Goal: Information Seeking & Learning: Compare options

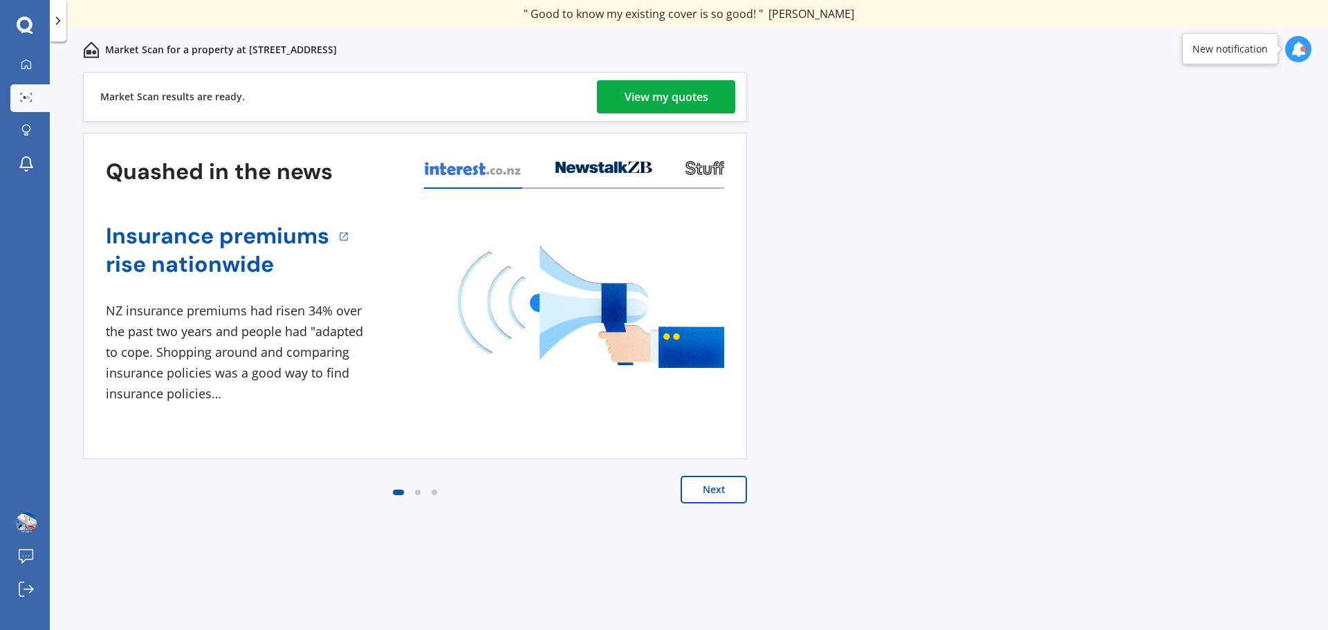
click at [662, 98] on div "View my quotes" at bounding box center [667, 96] width 84 height 33
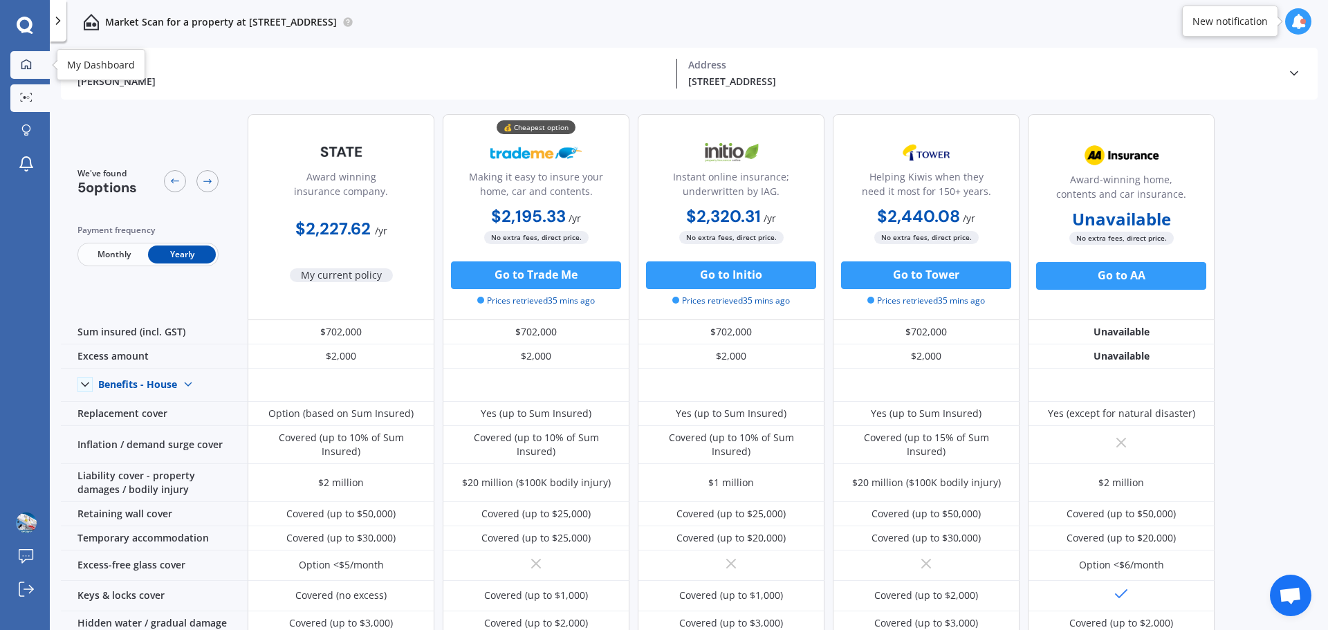
click at [27, 63] on icon at bounding box center [26, 64] width 11 height 11
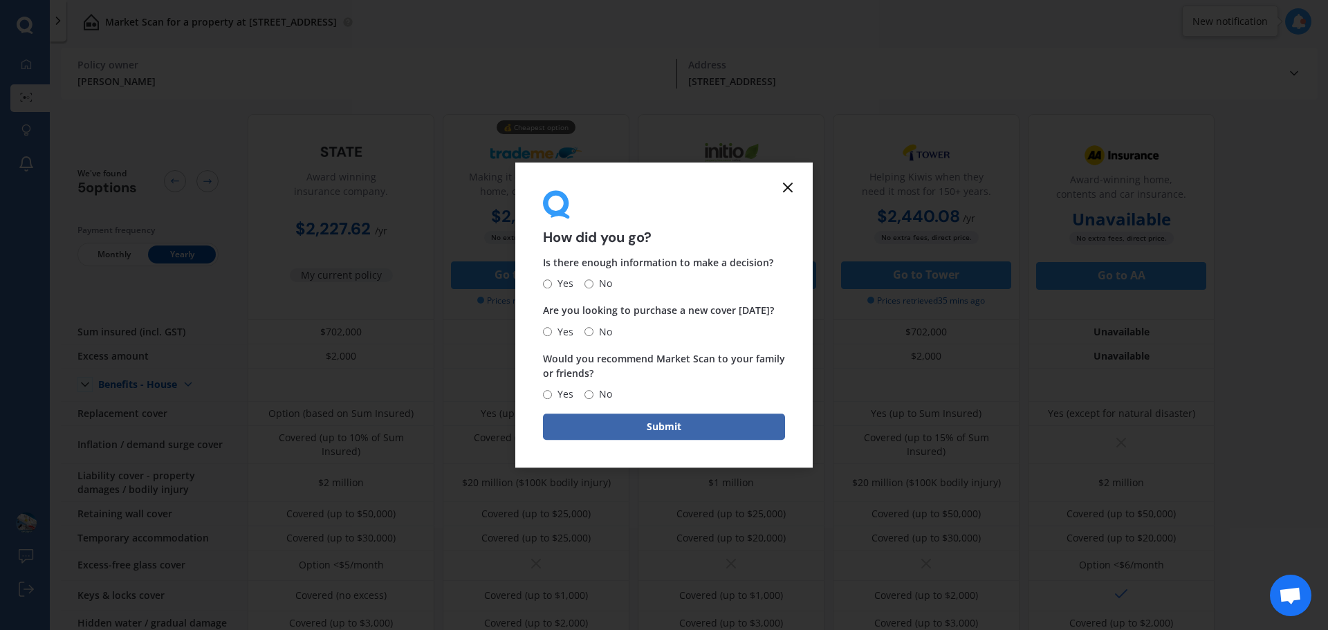
click at [551, 286] on input "Yes" at bounding box center [547, 283] width 9 height 9
radio input "true"
click at [591, 333] on input "No" at bounding box center [589, 331] width 9 height 9
radio input "true"
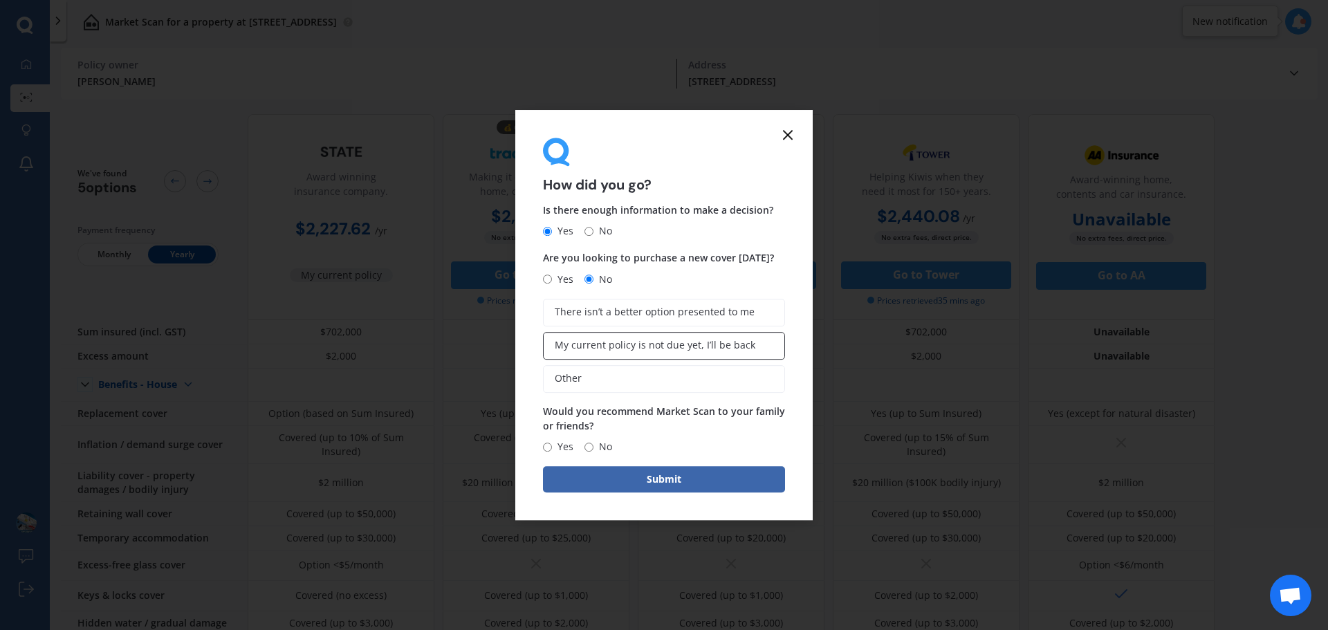
click at [659, 351] on span "My current policy is not due yet, I’ll be back" at bounding box center [655, 346] width 201 height 12
click at [0, 0] on input "My current policy is not due yet, I’ll be back" at bounding box center [0, 0] width 0 height 0
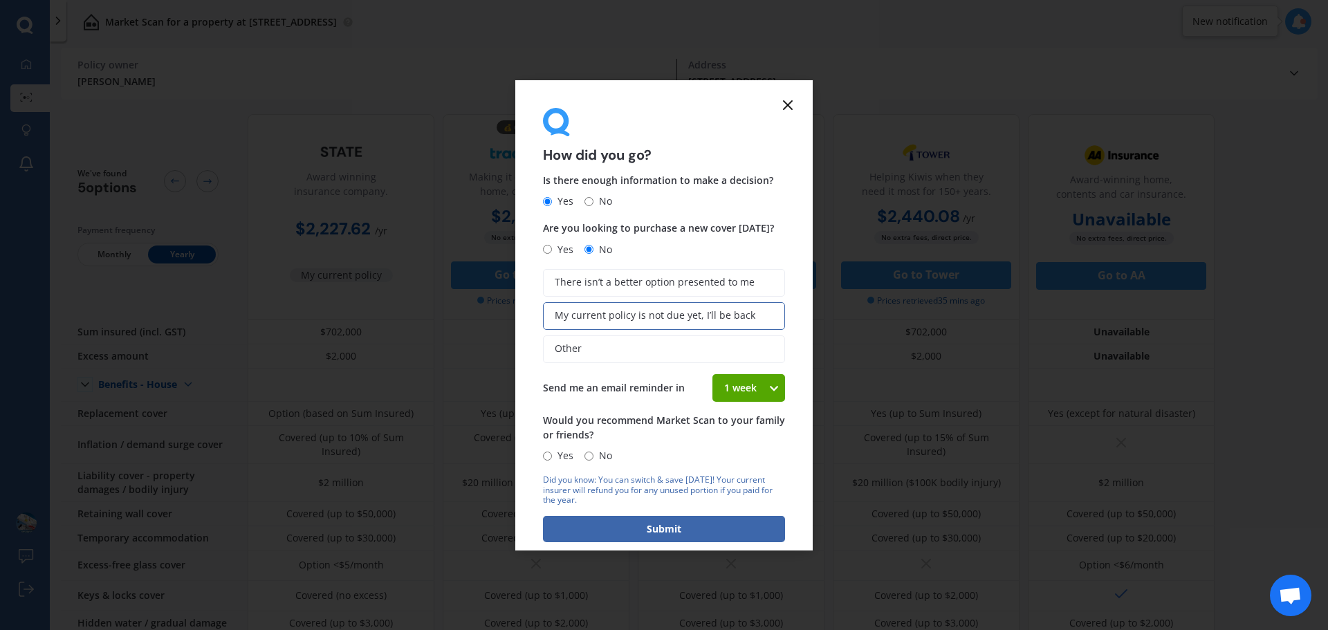
click at [759, 390] on div "1 week" at bounding box center [740, 388] width 55 height 28
click at [742, 412] on span "1 week" at bounding box center [741, 414] width 34 height 13
click at [550, 454] on input "Yes" at bounding box center [547, 456] width 9 height 9
radio input "true"
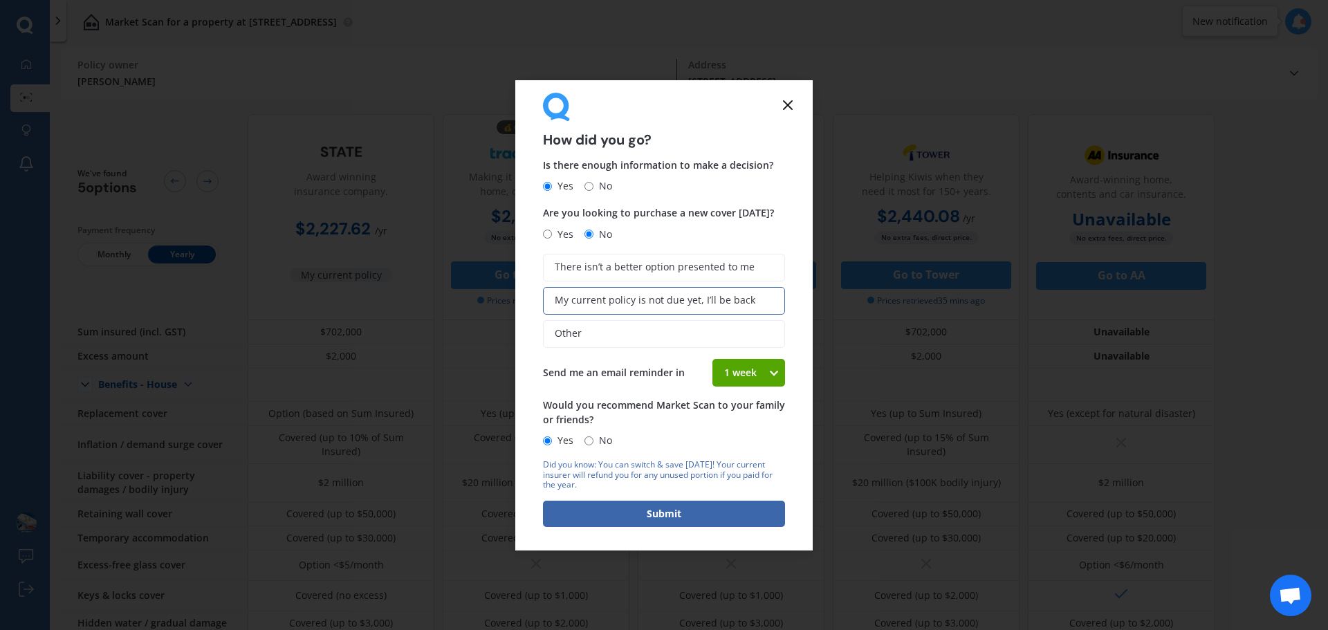
scroll to position [19, 0]
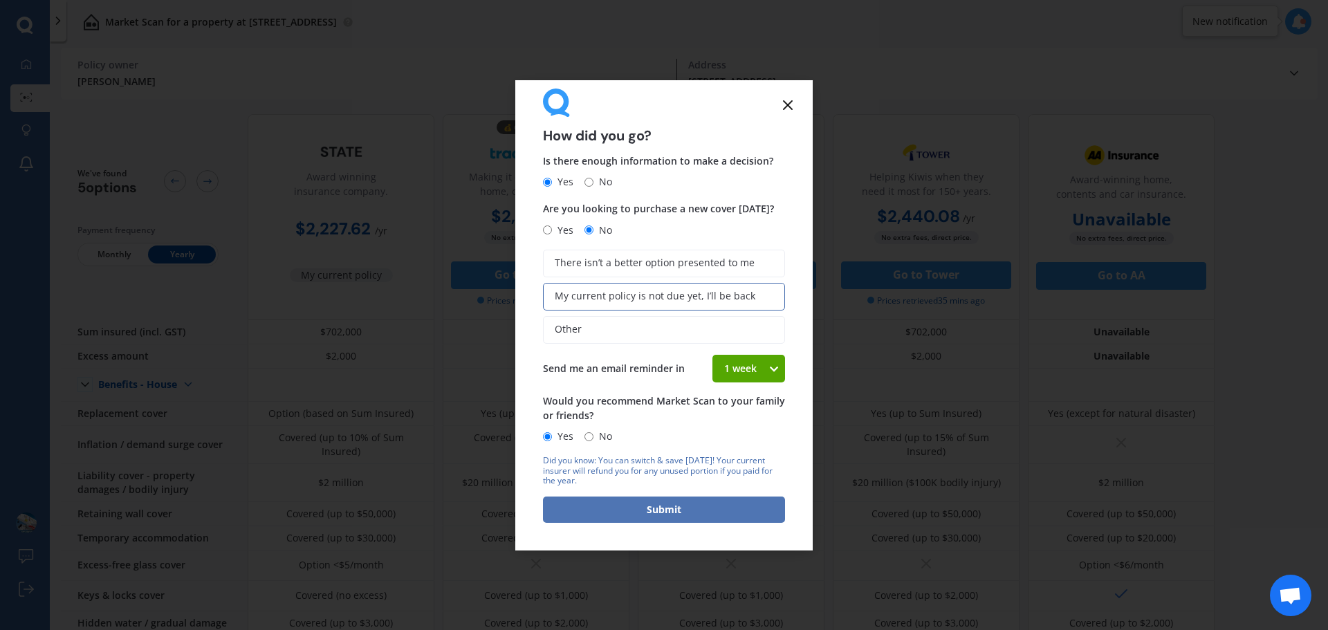
click at [660, 504] on button "Submit" at bounding box center [664, 510] width 242 height 26
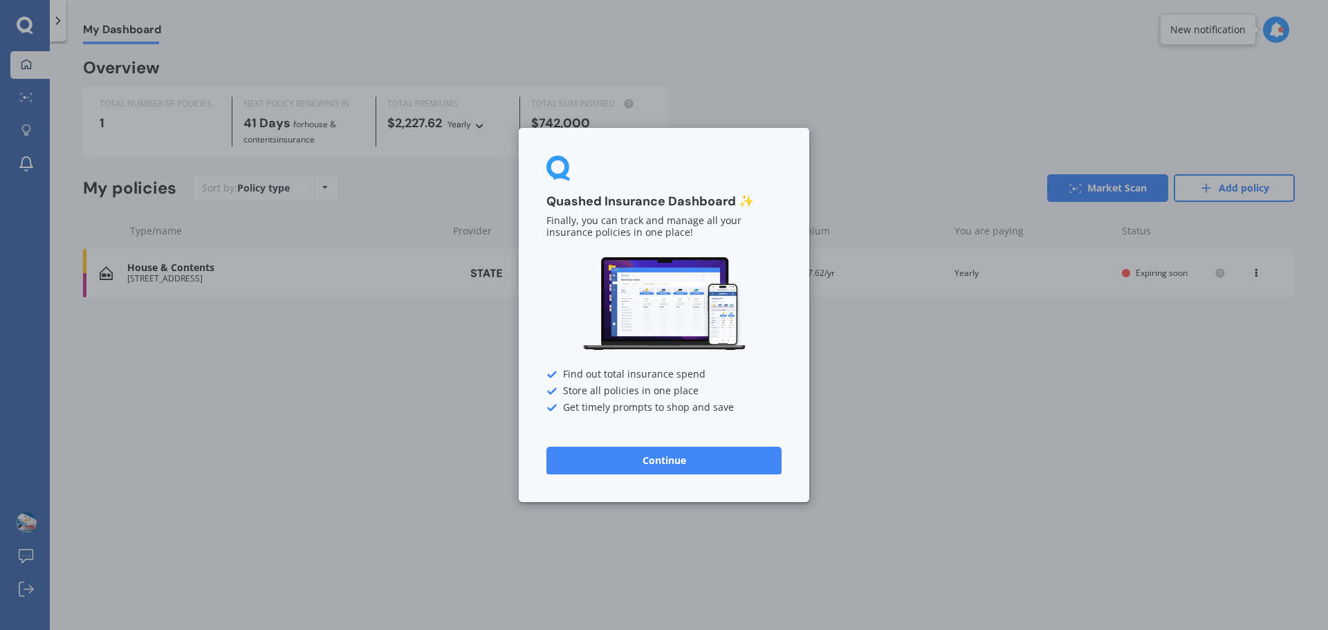
click at [684, 463] on button "Continue" at bounding box center [664, 461] width 235 height 28
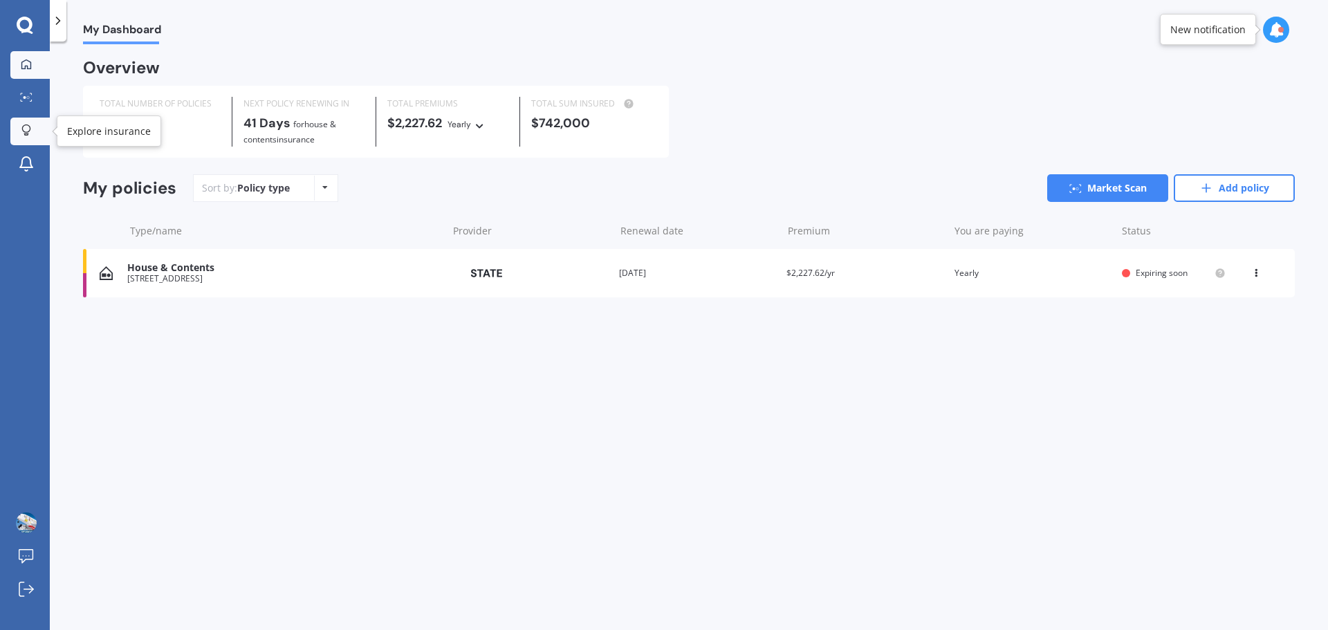
click at [27, 129] on icon at bounding box center [26, 131] width 10 height 12
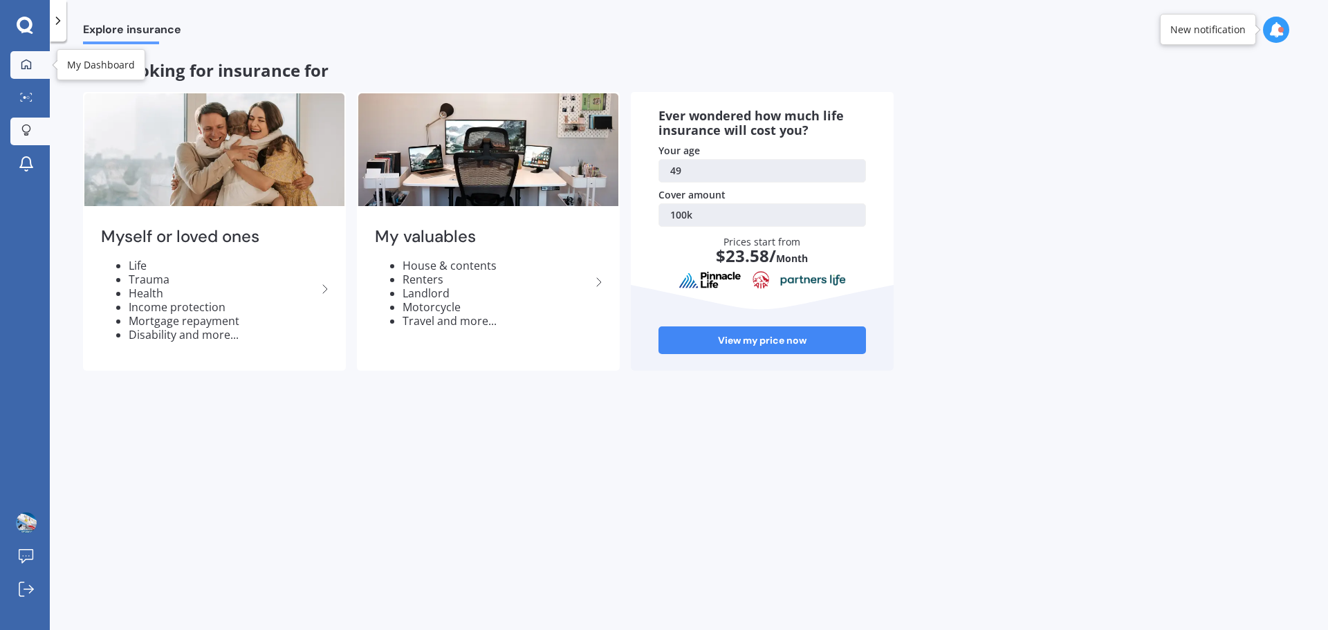
click at [28, 69] on icon at bounding box center [26, 64] width 11 height 11
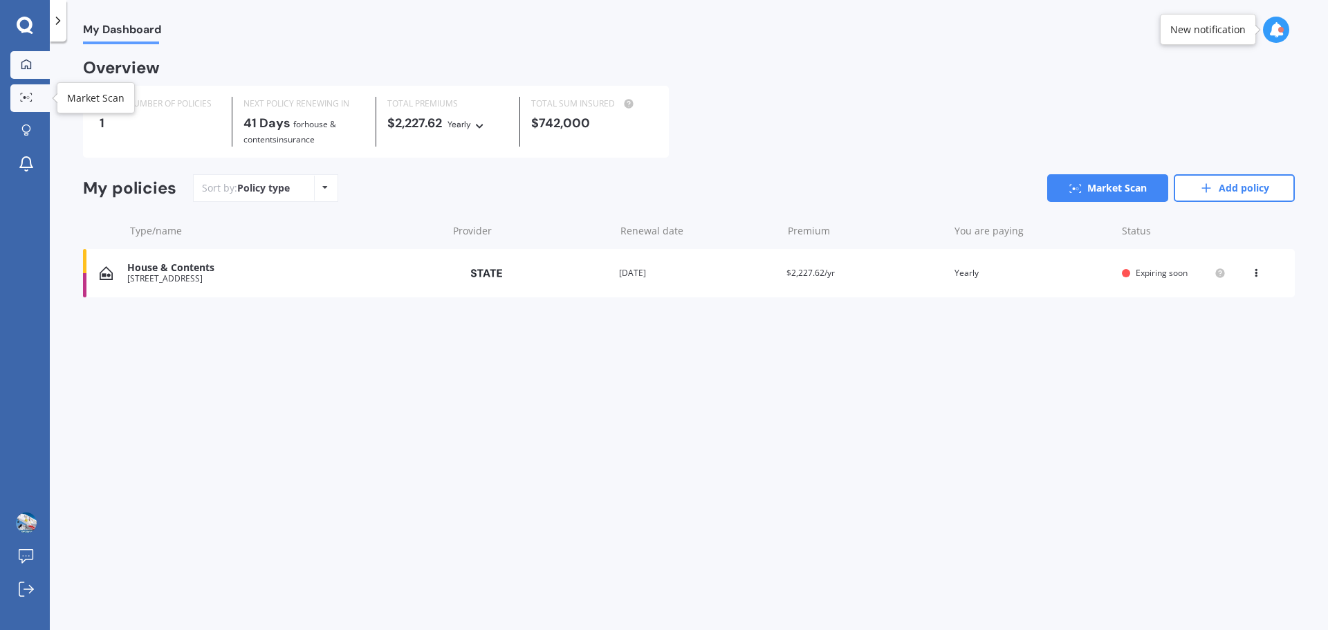
click at [22, 95] on icon at bounding box center [26, 97] width 12 height 9
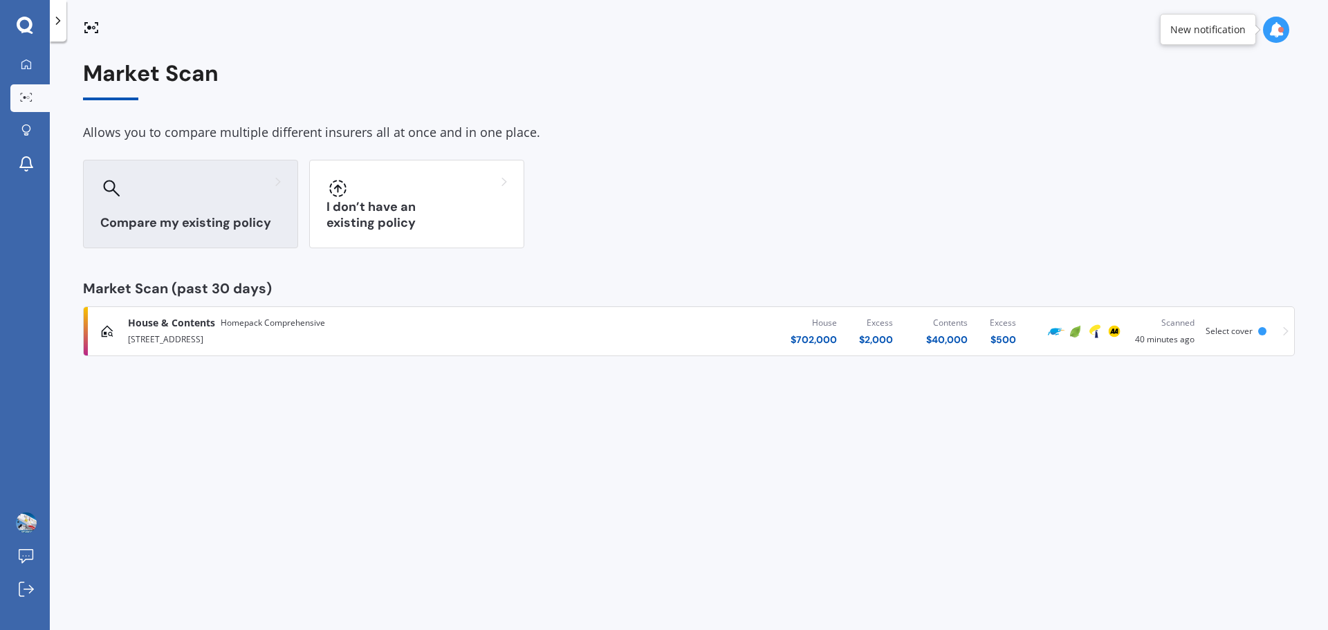
click at [203, 211] on div "Compare my existing policy" at bounding box center [190, 204] width 215 height 89
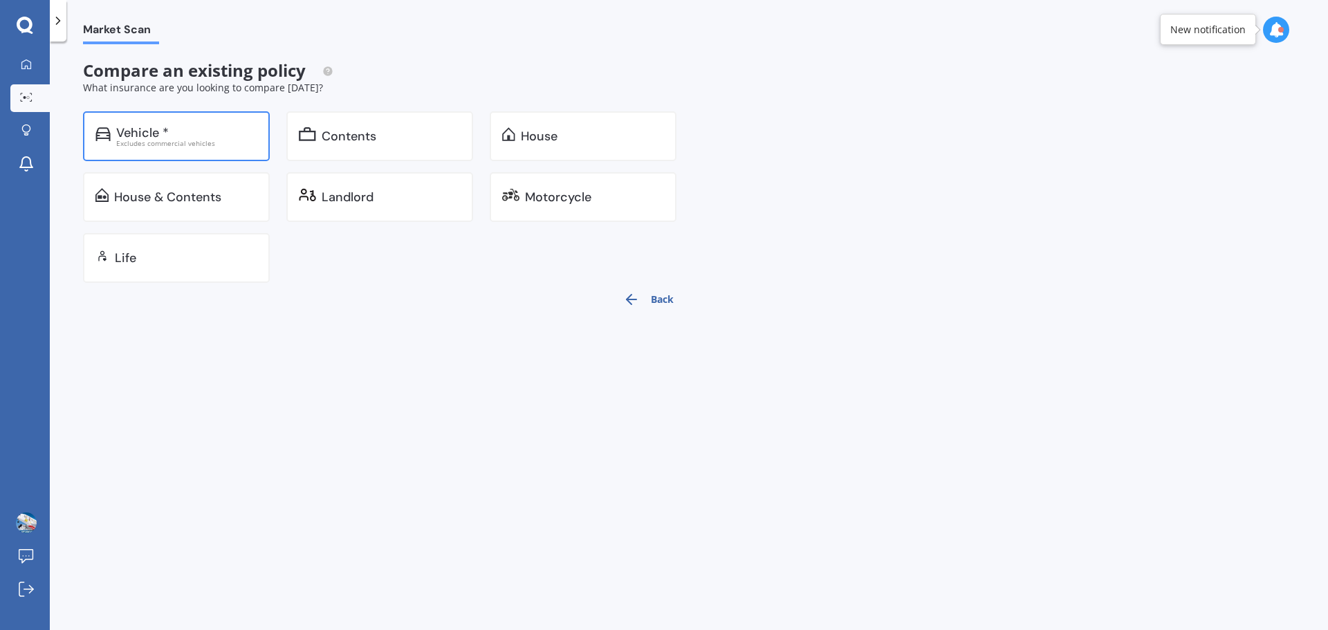
click at [184, 136] on div "Vehicle *" at bounding box center [186, 133] width 141 height 14
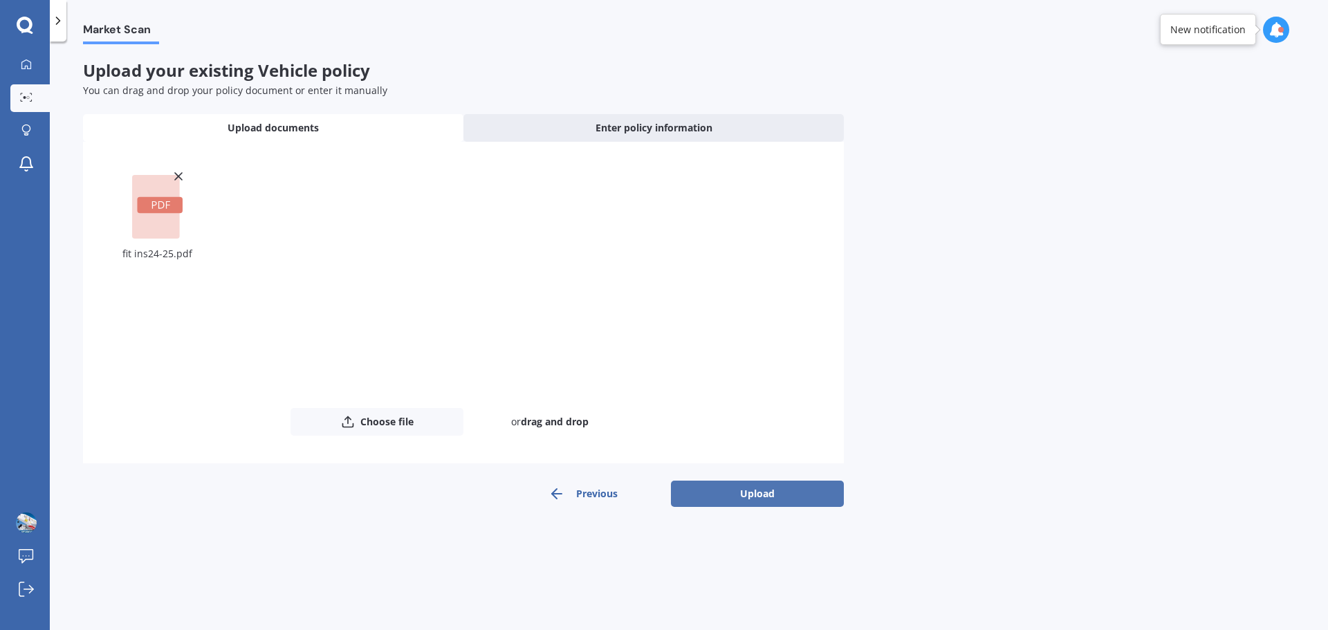
click at [782, 488] on button "Upload" at bounding box center [757, 494] width 173 height 26
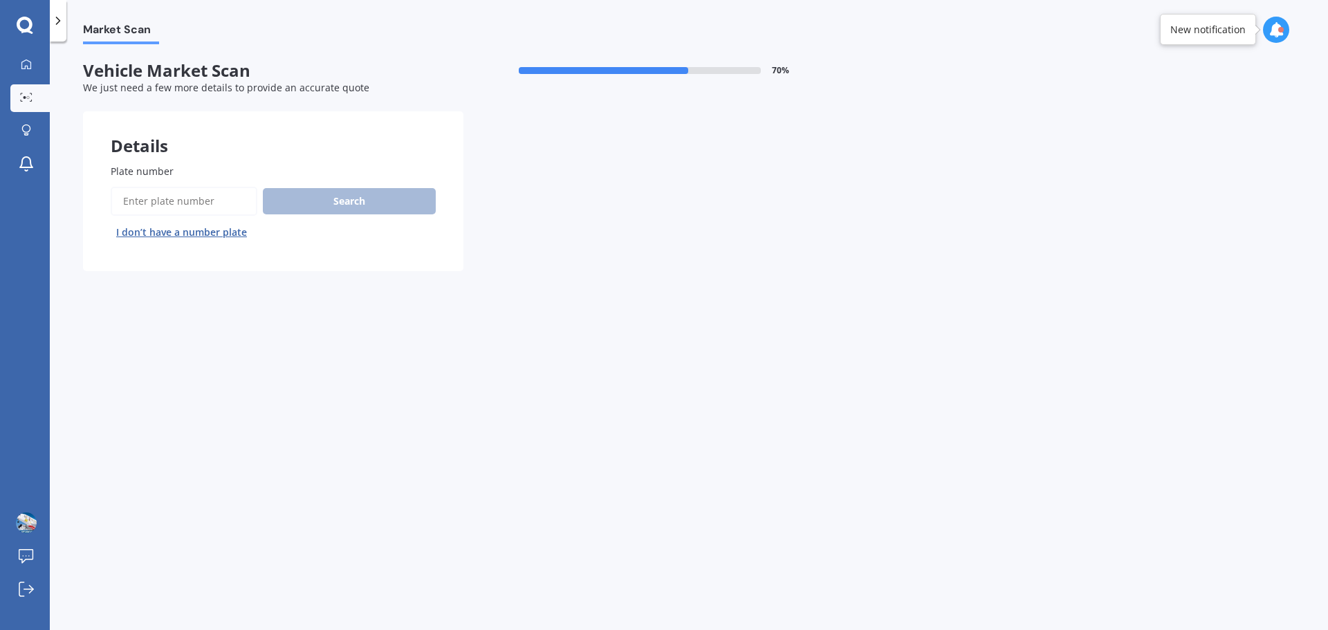
click at [208, 203] on input "Plate number" at bounding box center [184, 201] width 147 height 29
type input "pkl980"
click at [374, 196] on button "Search" at bounding box center [349, 201] width 173 height 26
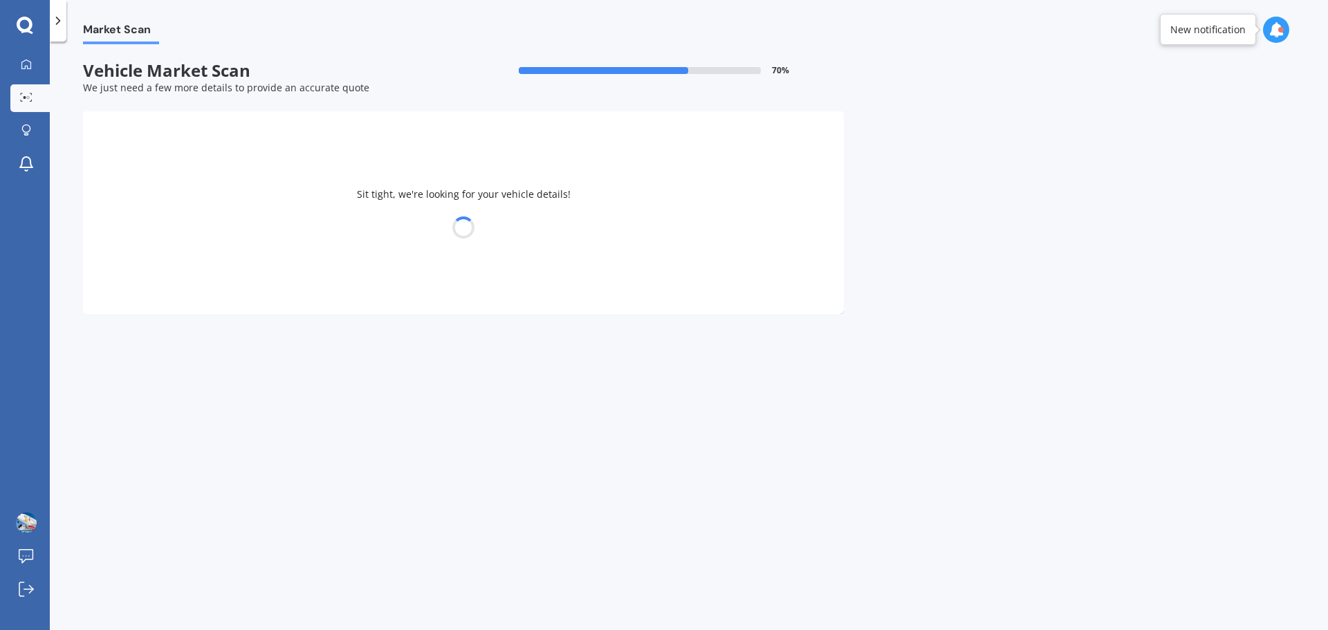
select select "HONDA"
select select "FIT"
select select "28"
select select "06"
select select "1976"
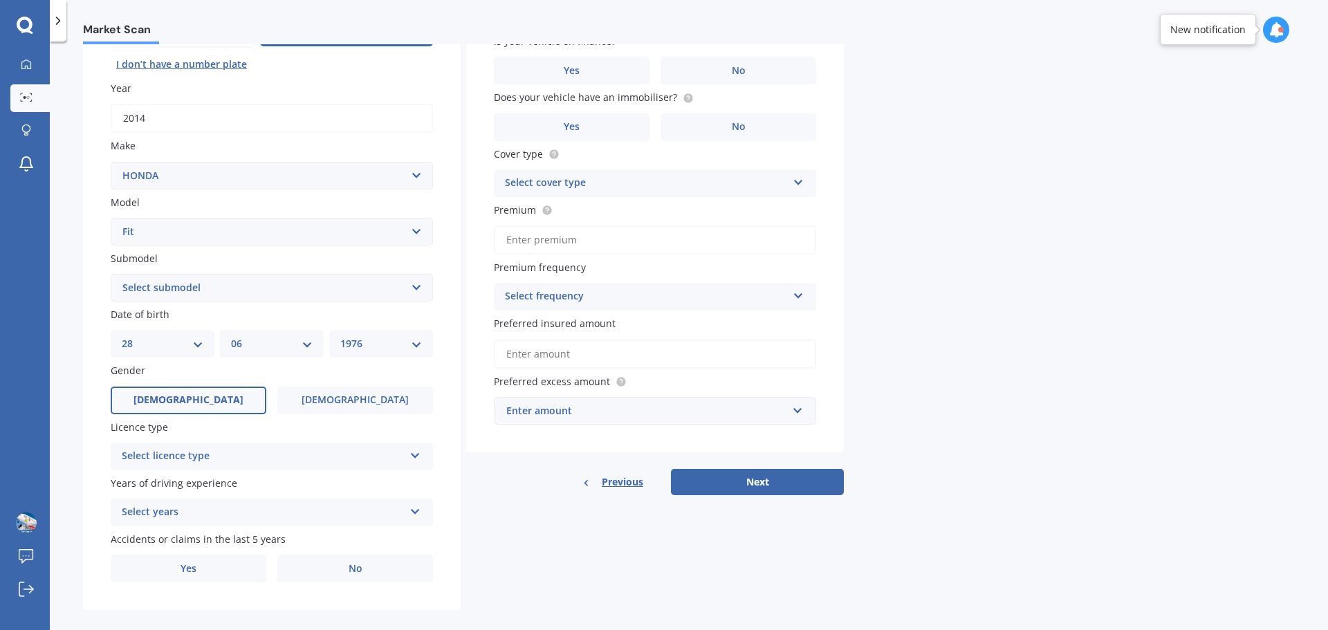
scroll to position [184, 0]
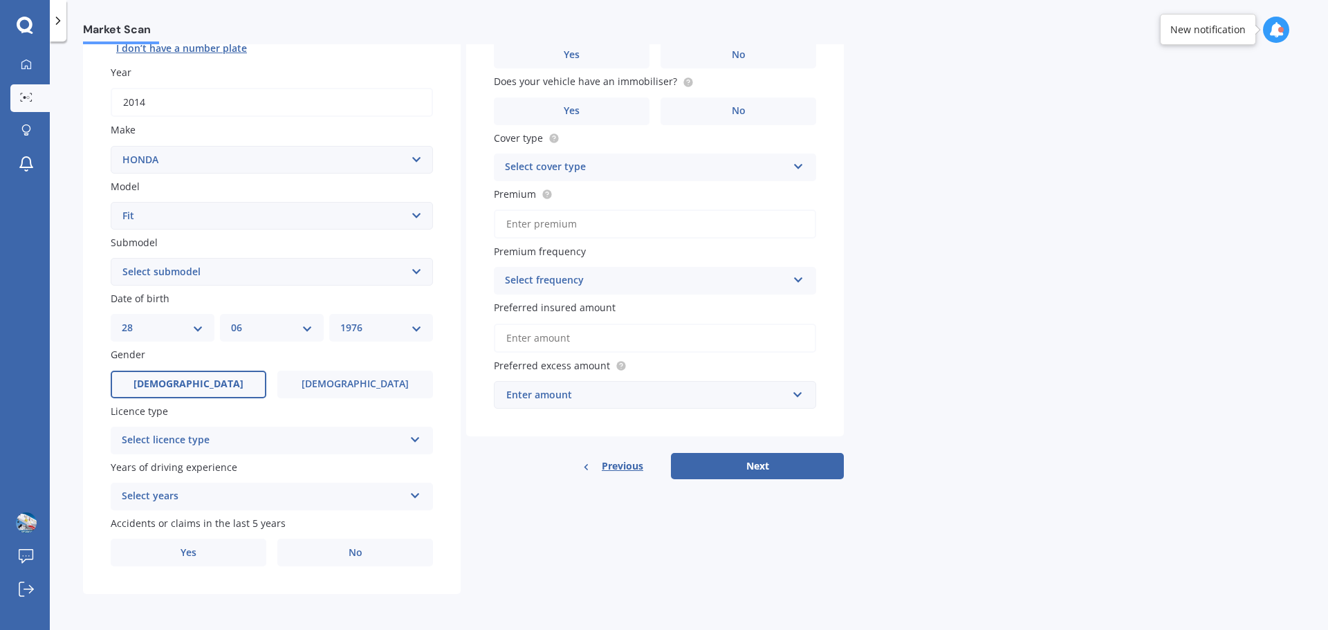
click at [231, 445] on div "Select licence type" at bounding box center [263, 440] width 282 height 17
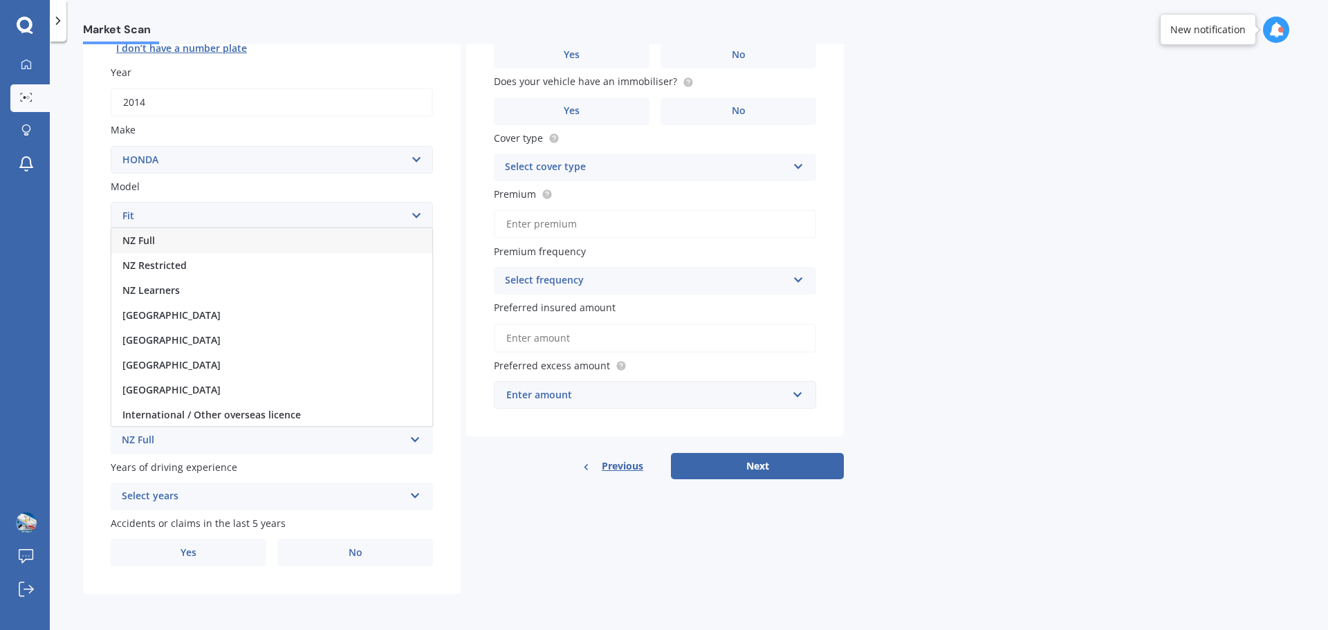
click at [220, 241] on div "NZ Full" at bounding box center [271, 240] width 321 height 25
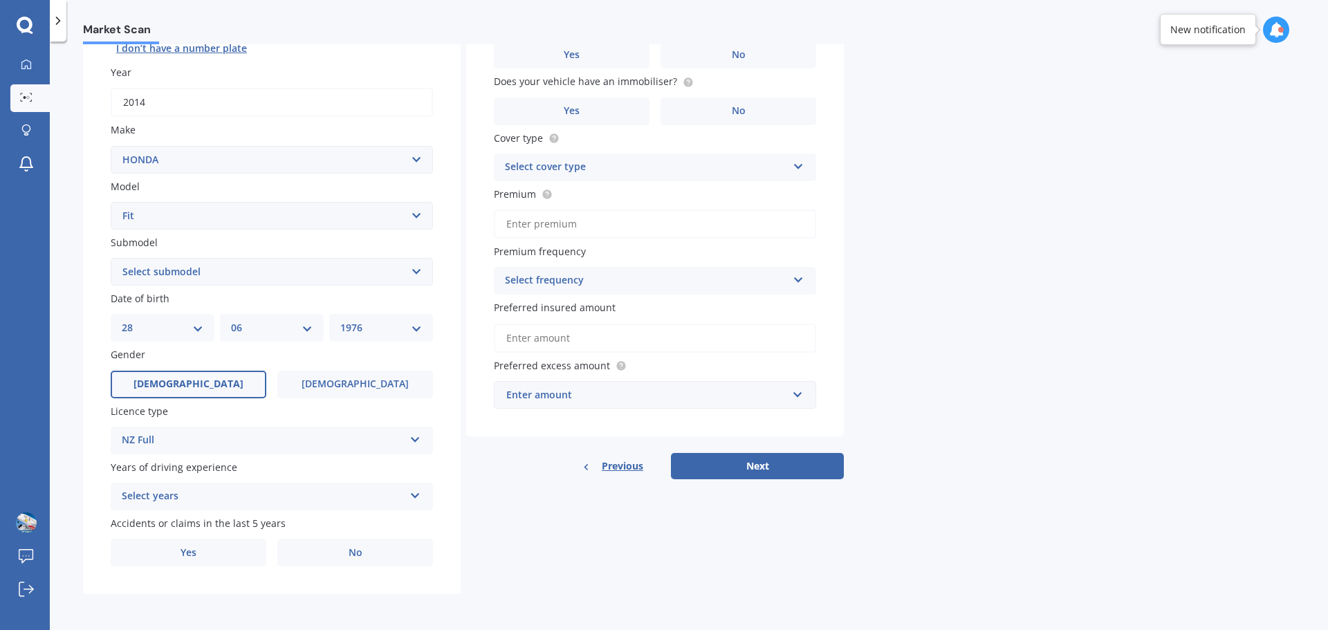
click at [206, 496] on div "Select years" at bounding box center [263, 496] width 282 height 17
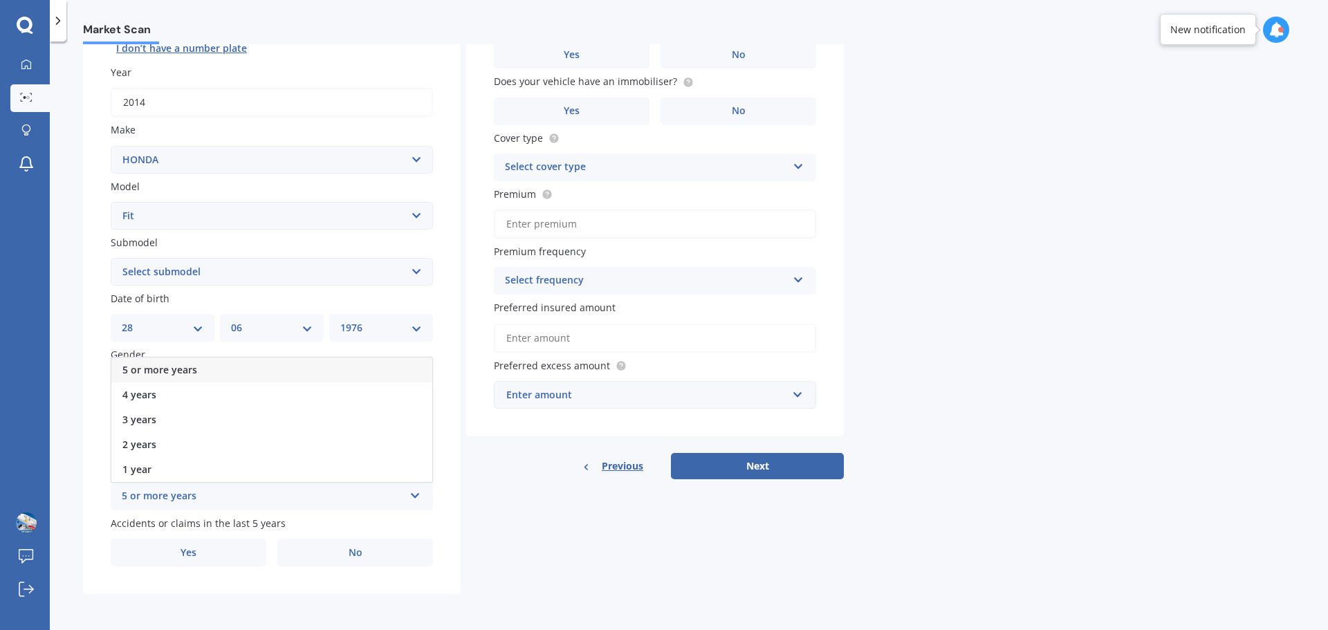
click at [175, 369] on span "5 or more years" at bounding box center [159, 369] width 75 height 13
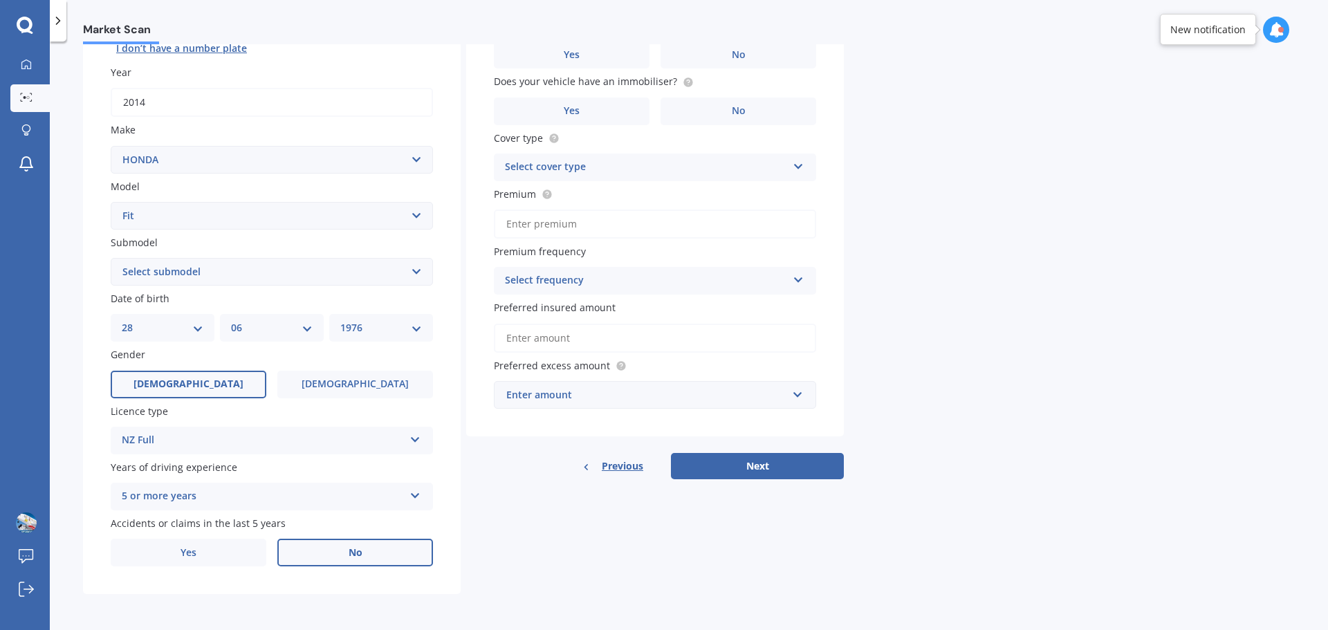
click at [390, 560] on label "No" at bounding box center [355, 553] width 156 height 28
click at [0, 0] on input "No" at bounding box center [0, 0] width 0 height 0
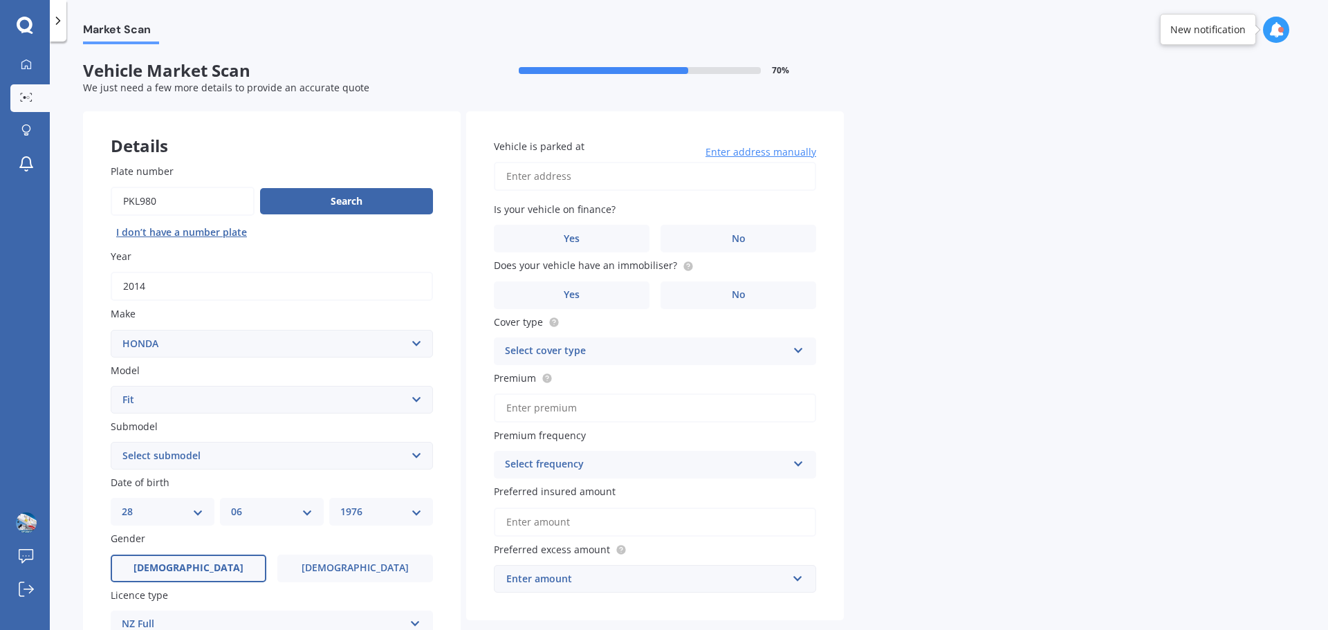
click at [683, 184] on input "Vehicle is parked at" at bounding box center [655, 176] width 322 height 29
type input "[STREET_ADDRESS]"
click at [722, 235] on label "No" at bounding box center [739, 239] width 156 height 28
click at [0, 0] on input "No" at bounding box center [0, 0] width 0 height 0
click at [744, 289] on span "No" at bounding box center [739, 295] width 14 height 12
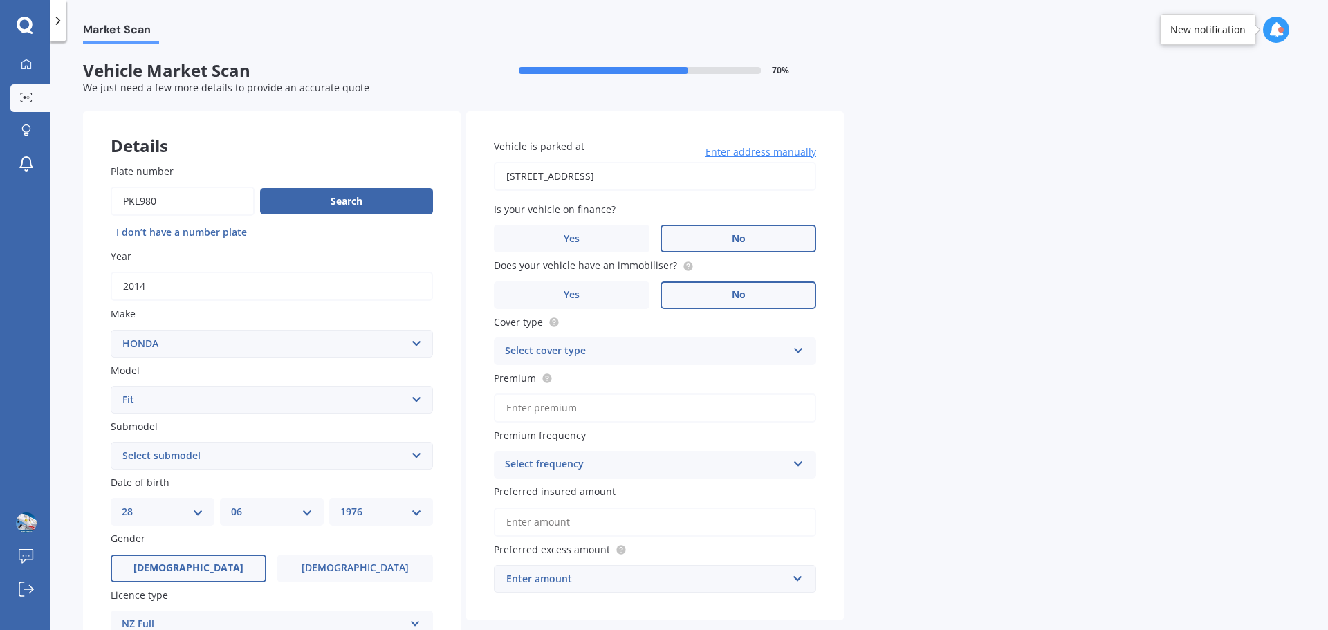
click at [0, 0] on input "No" at bounding box center [0, 0] width 0 height 0
click at [665, 349] on div "Select cover type" at bounding box center [646, 351] width 282 height 17
drag, startPoint x: 629, startPoint y: 398, endPoint x: 683, endPoint y: 392, distance: 54.3
click at [629, 399] on div "Third Party, Fire & Theft" at bounding box center [655, 403] width 321 height 25
click at [582, 410] on input "Premium" at bounding box center [655, 408] width 322 height 29
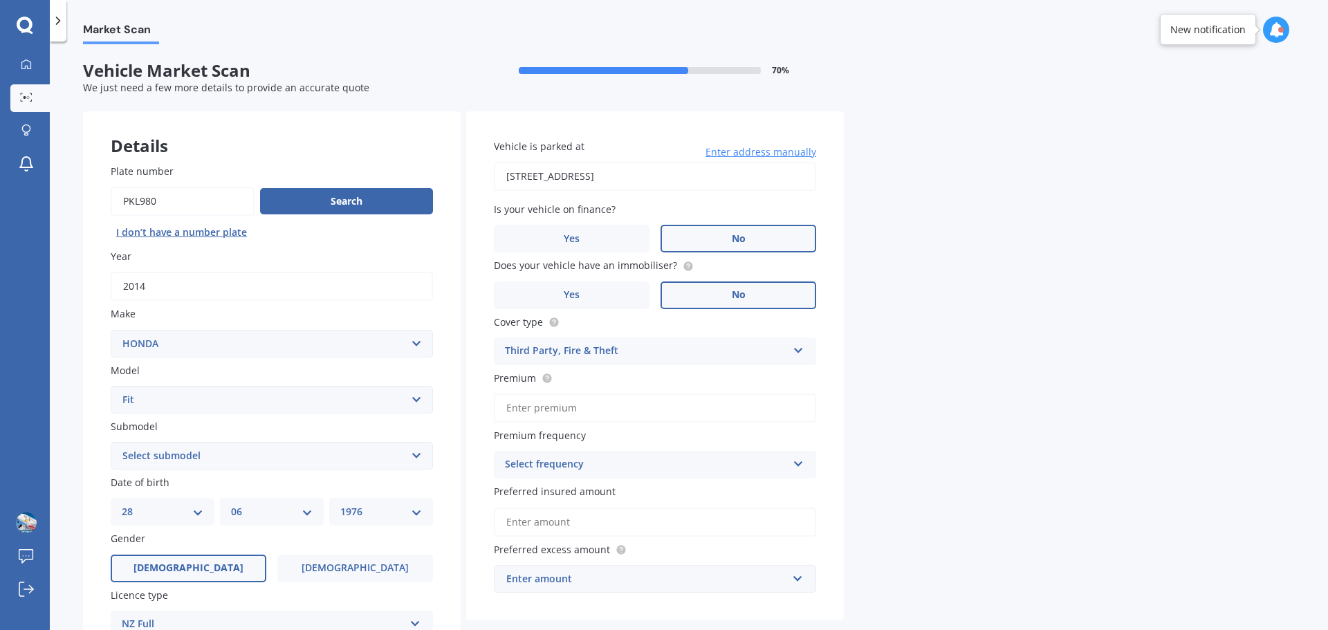
click at [690, 458] on div "Select frequency" at bounding box center [646, 465] width 282 height 17
click at [587, 562] on div "Monthly" at bounding box center [655, 566] width 321 height 25
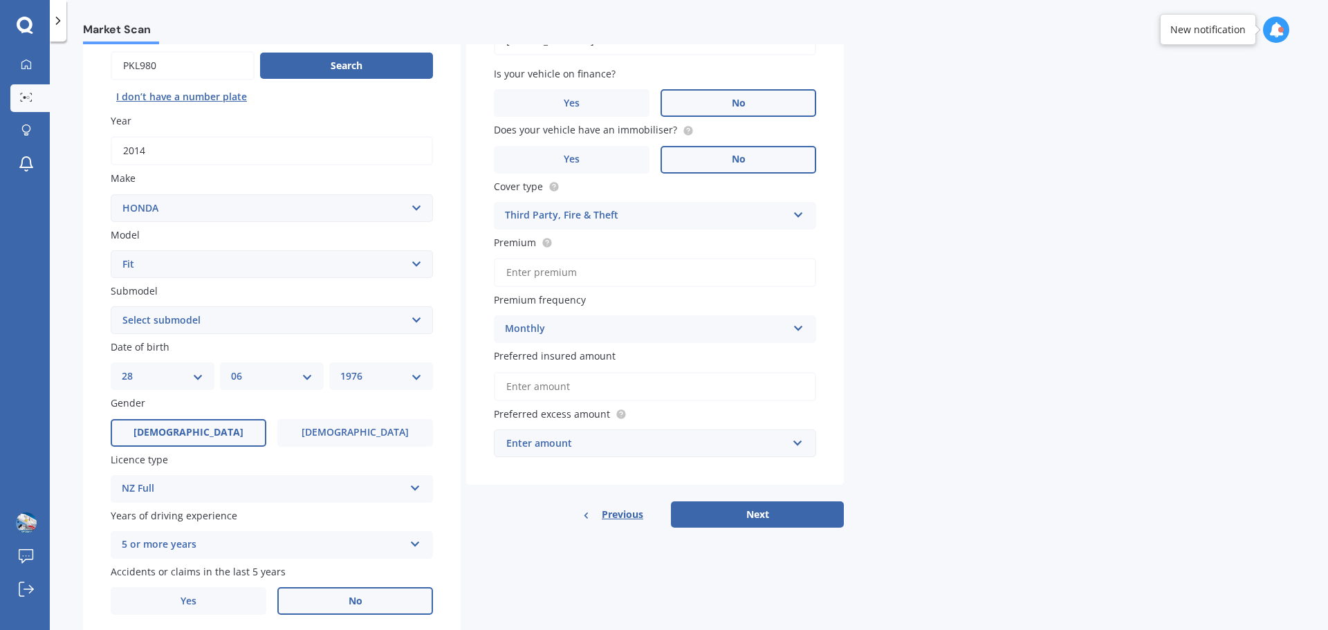
scroll to position [138, 0]
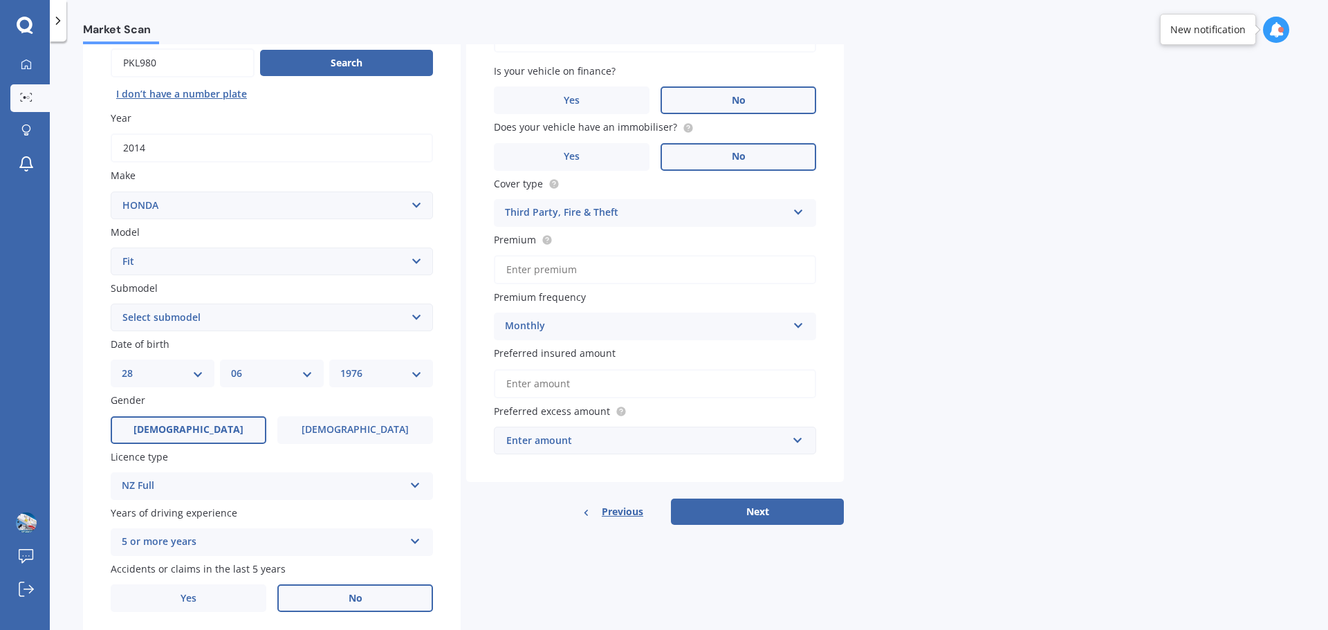
click at [559, 383] on input "Preferred insured amount" at bounding box center [655, 383] width 322 height 29
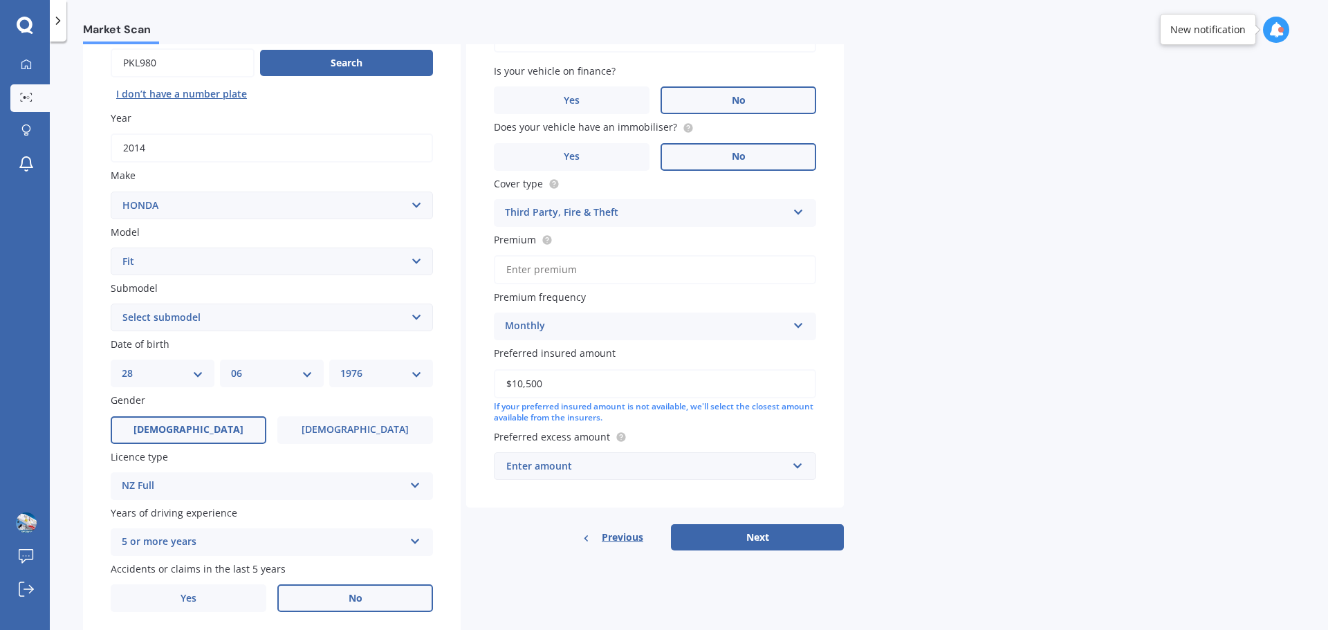
type input "$10,500"
click at [1016, 377] on div "Market Scan Vehicle Market Scan 70 % We just need a few more details to provide…" at bounding box center [689, 338] width 1278 height 589
click at [550, 468] on div "Enter amount" at bounding box center [646, 466] width 281 height 15
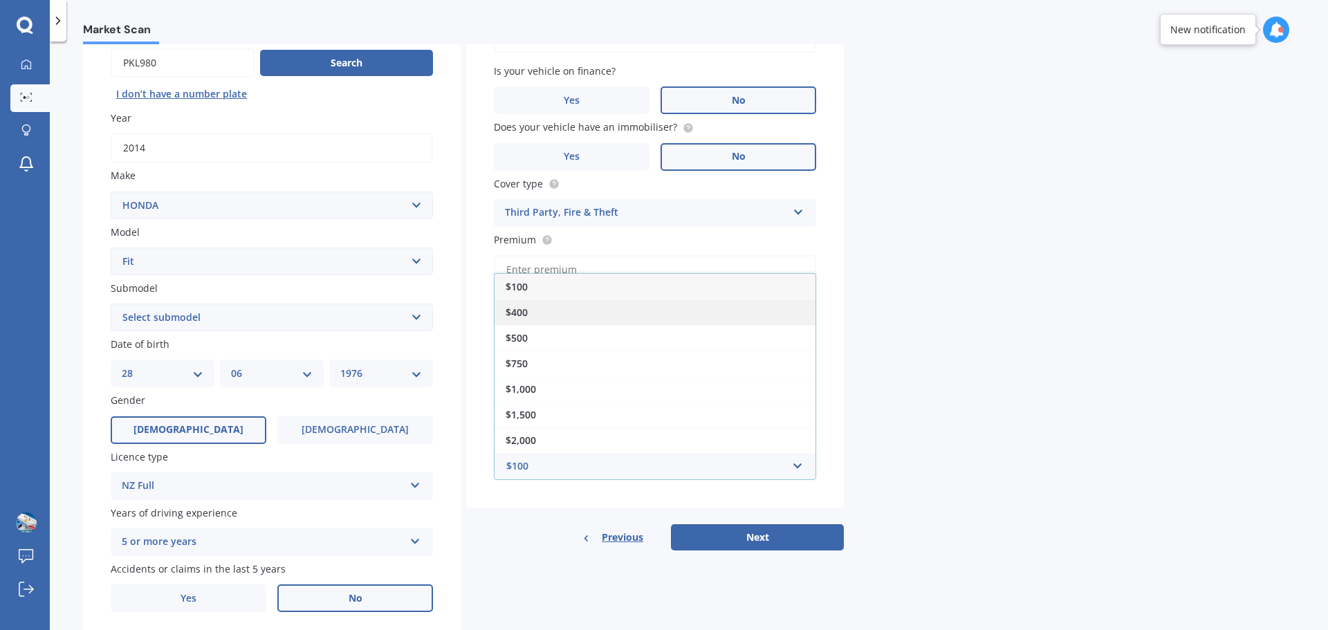
click at [553, 309] on div "$400" at bounding box center [655, 313] width 321 height 26
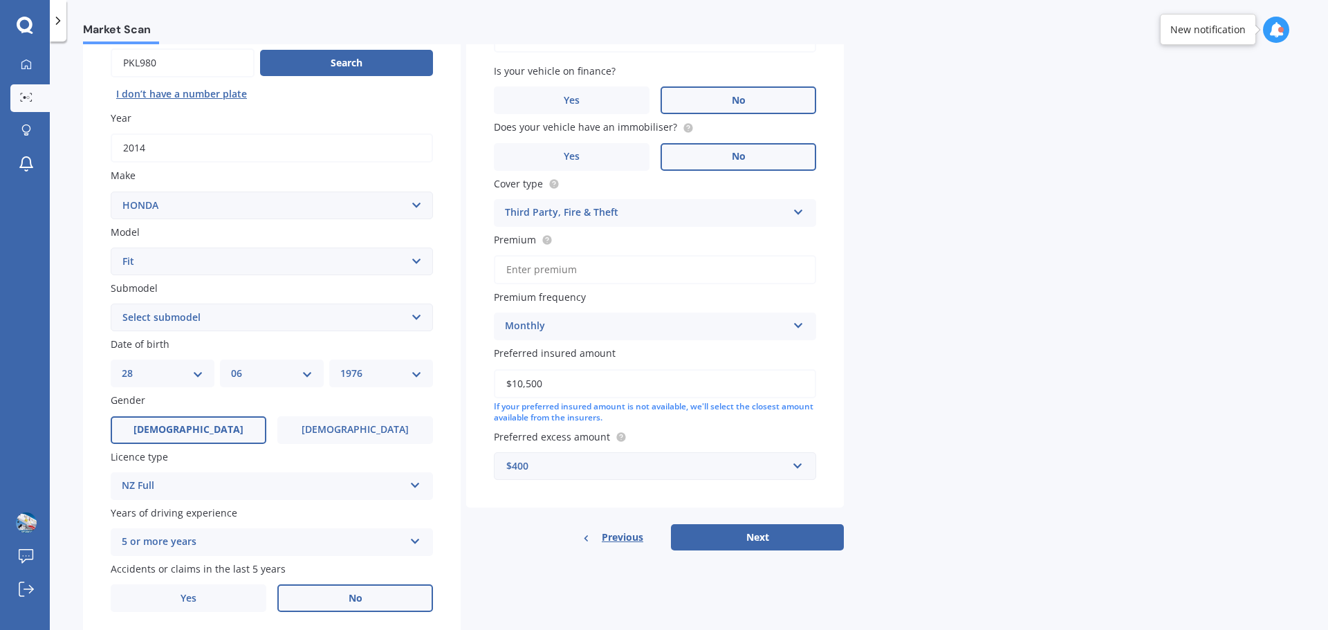
click at [1065, 376] on div "Market Scan Vehicle Market Scan 70 % We just need a few more details to provide…" at bounding box center [689, 338] width 1278 height 589
click at [590, 269] on input "Premium" at bounding box center [655, 269] width 322 height 29
click at [722, 333] on div "Monthly" at bounding box center [646, 326] width 282 height 17
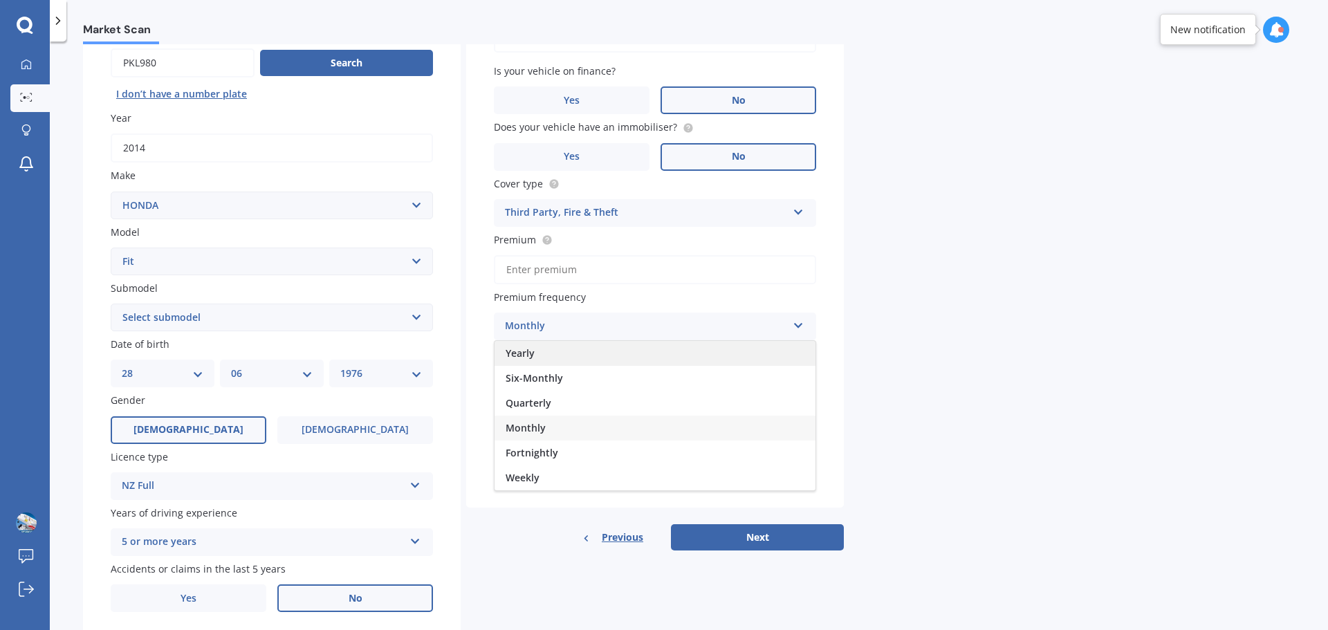
click at [552, 352] on div "Yearly" at bounding box center [655, 353] width 321 height 25
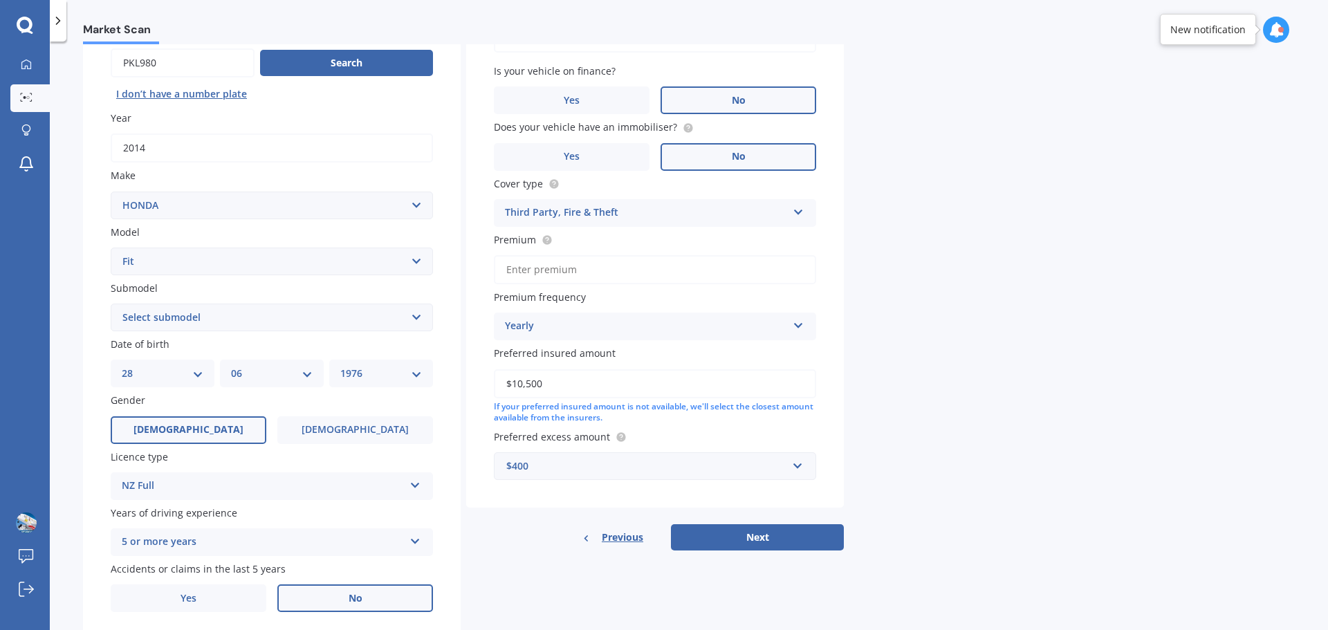
click at [569, 269] on input "Premium" at bounding box center [655, 269] width 322 height 29
type input "$530.00"
click at [784, 541] on button "Next" at bounding box center [757, 537] width 173 height 26
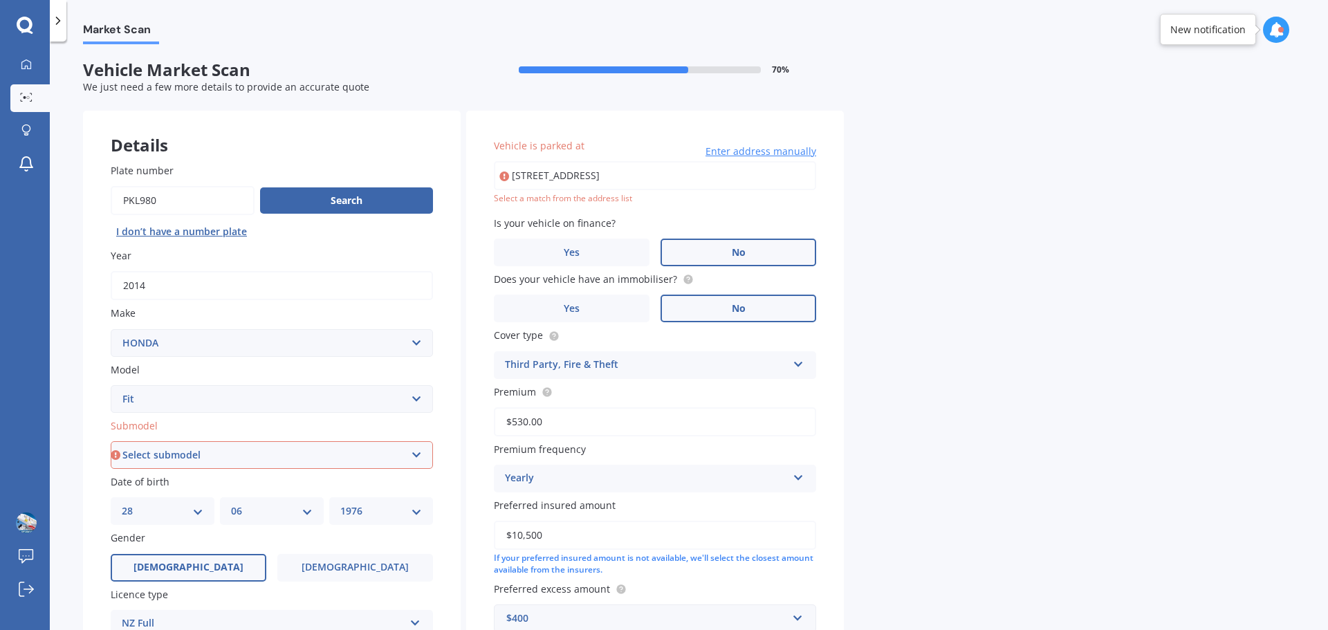
scroll to position [0, 0]
click at [746, 169] on input "[STREET_ADDRESS]" at bounding box center [655, 176] width 322 height 29
type input "[STREET_ADDRESS]"
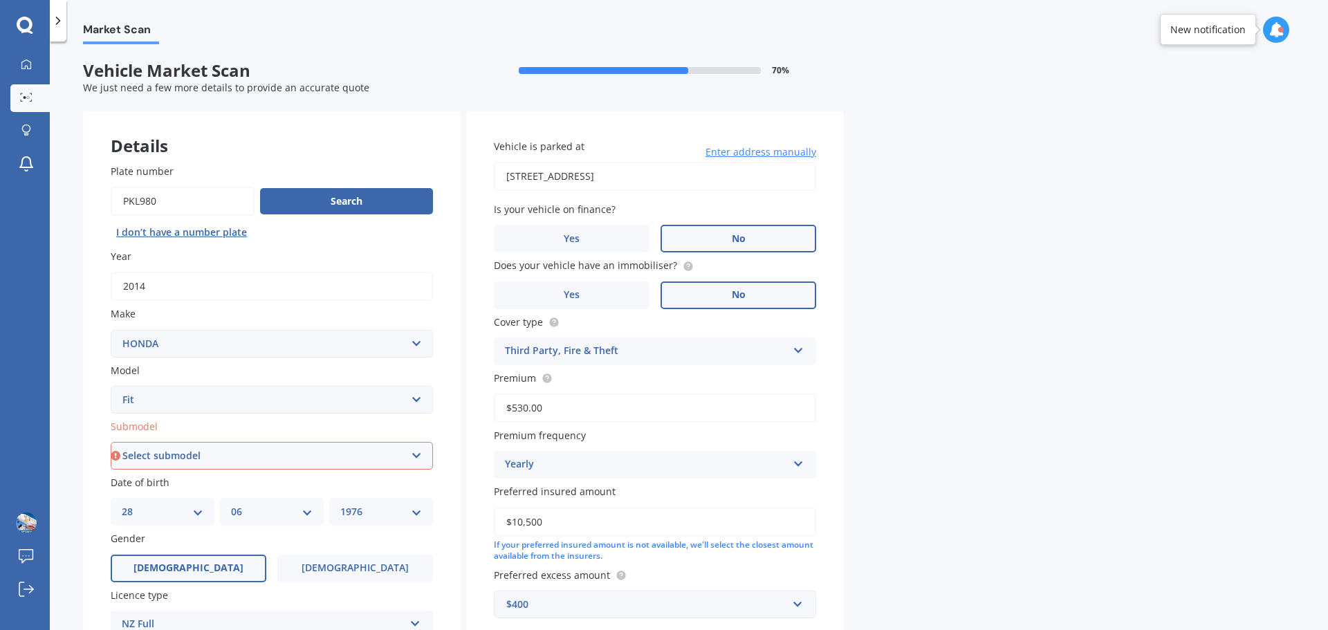
click at [1037, 266] on div "Market Scan Vehicle Market Scan 70 % We just need a few more details to provide…" at bounding box center [689, 338] width 1278 height 589
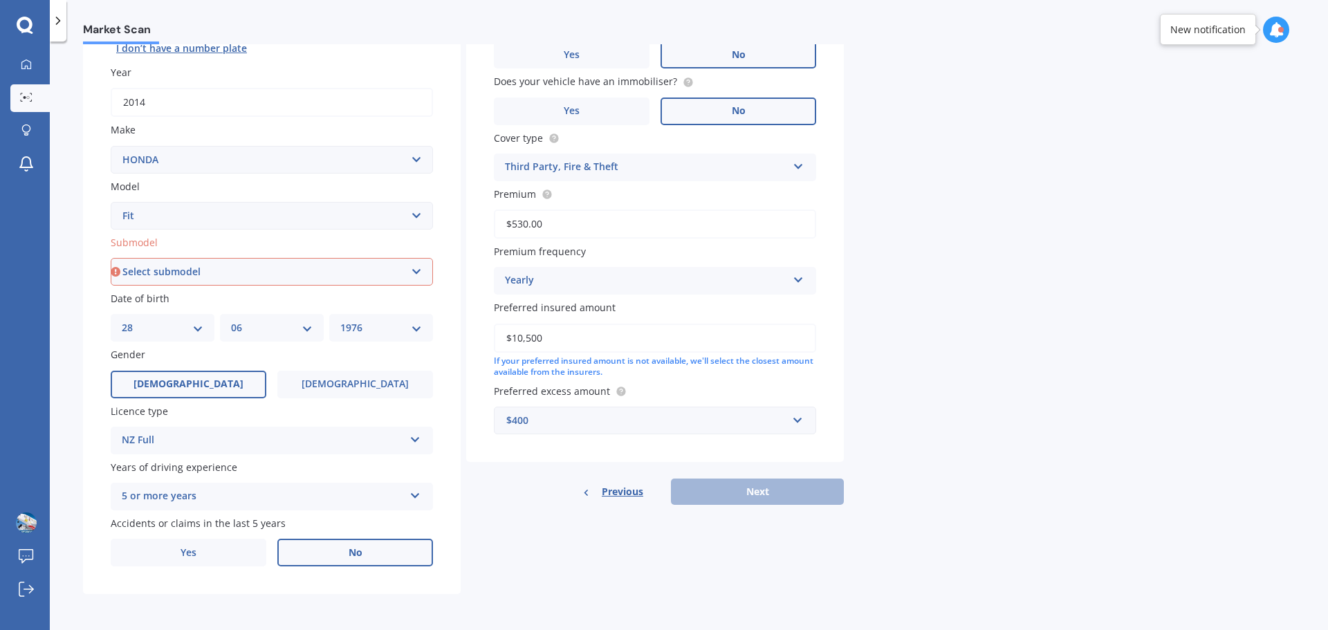
click at [775, 493] on div "Previous Next" at bounding box center [655, 492] width 378 height 26
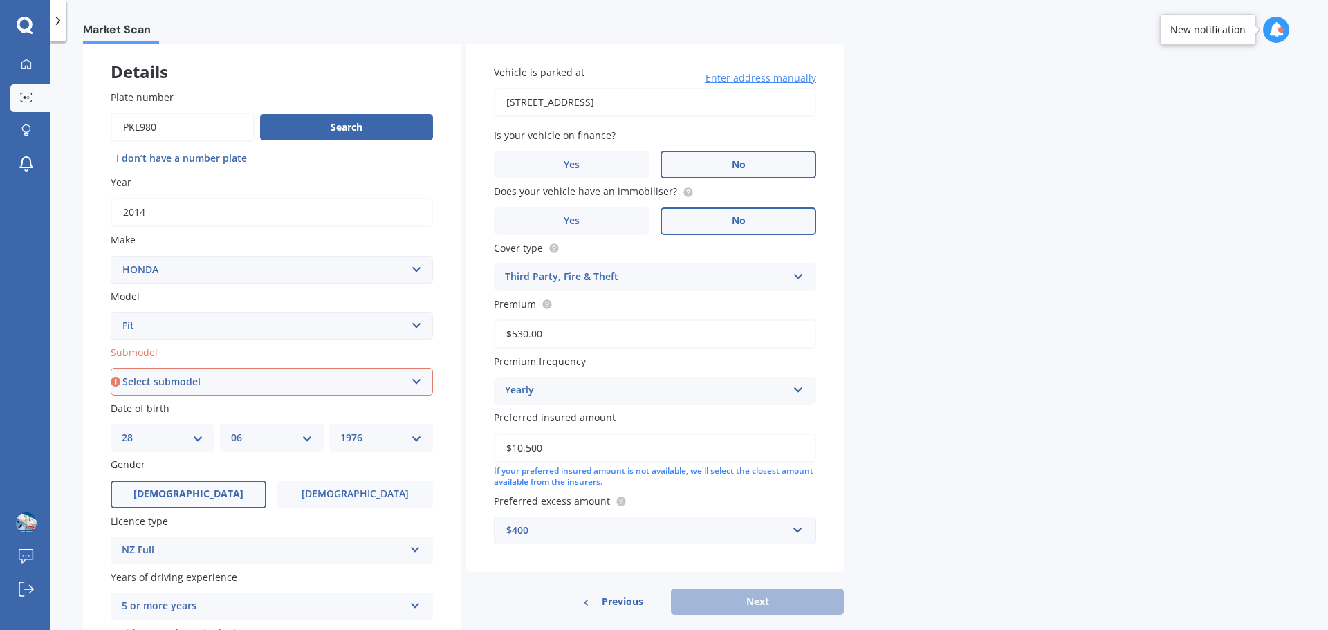
scroll to position [0, 0]
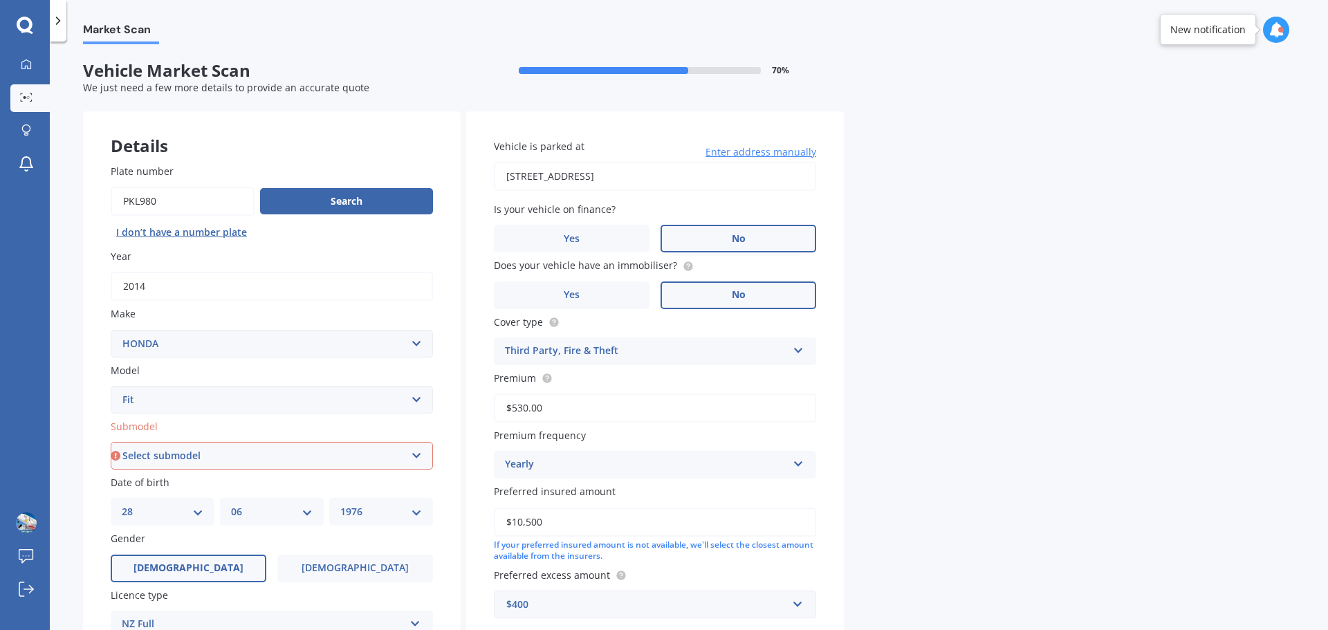
click at [739, 192] on div "Vehicle is parked at [STREET_ADDRESS] Enter address manually Is your vehicle on…" at bounding box center [655, 378] width 378 height 535
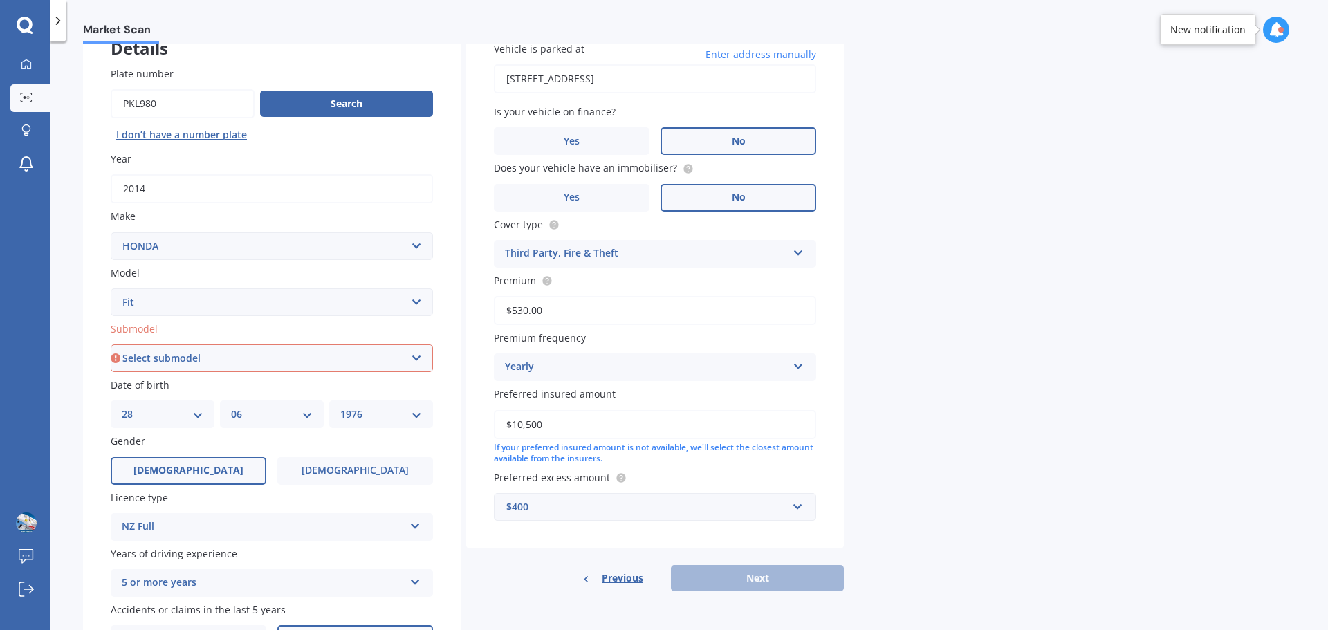
scroll to position [184, 0]
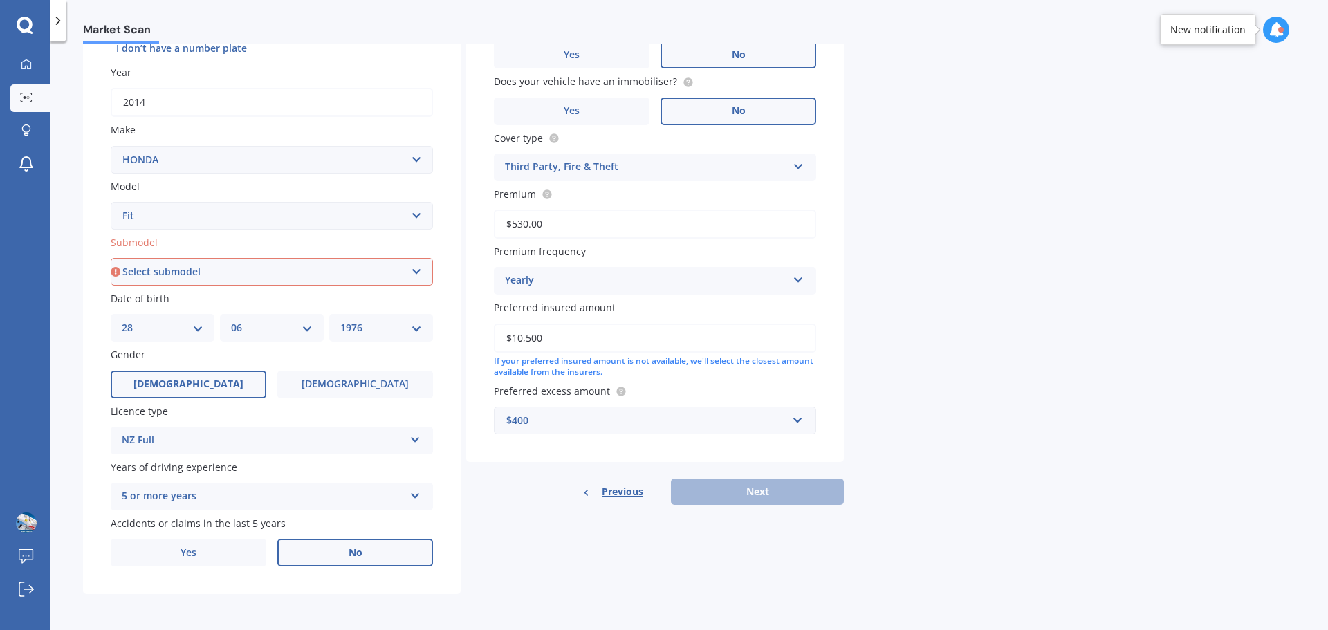
click at [736, 491] on div "Previous Next" at bounding box center [655, 492] width 378 height 26
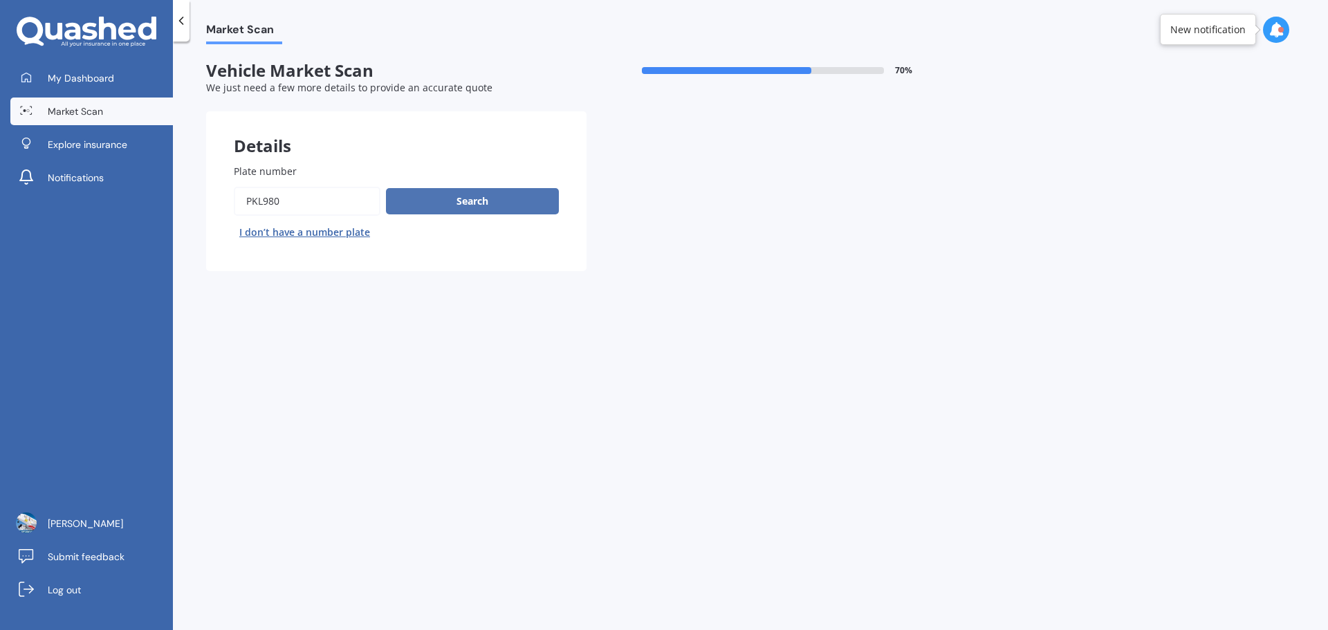
click at [474, 204] on button "Search" at bounding box center [472, 201] width 173 height 26
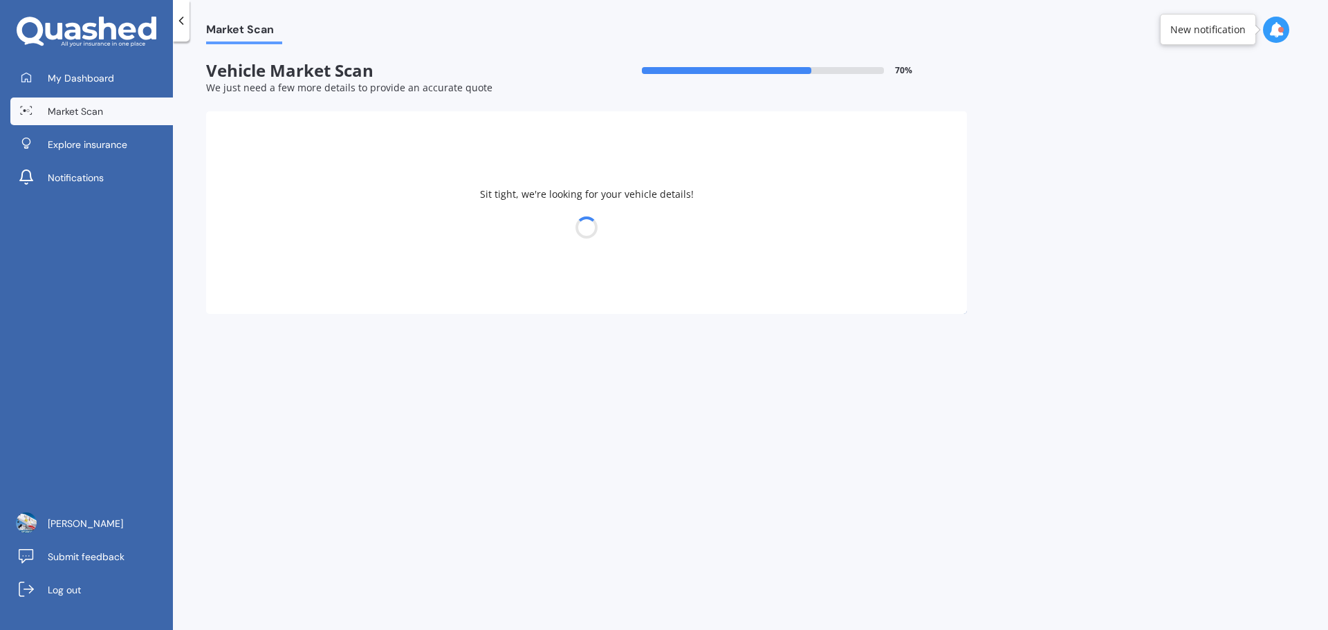
select select "HONDA"
select select "FIT"
select select "28"
select select "06"
select select "1976"
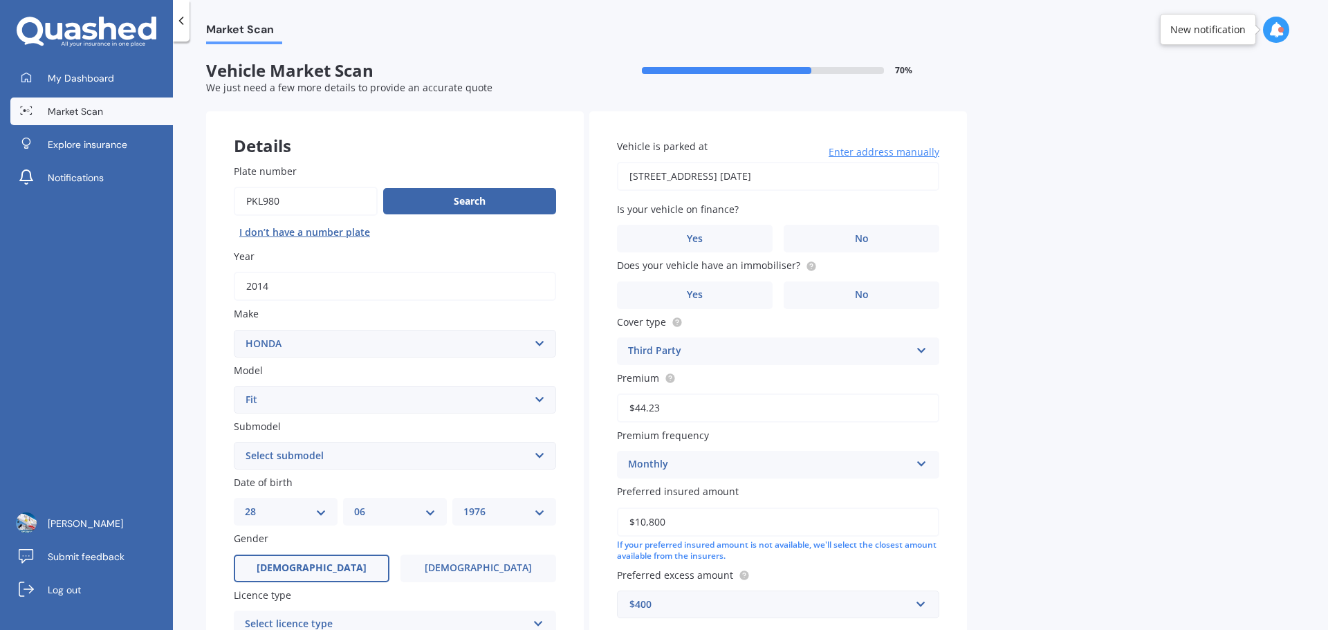
click at [849, 175] on input "27 Rory Street Rolleston 7615 28 July 2024" at bounding box center [778, 176] width 322 height 29
type input "[STREET_ADDRESS]"
click at [1114, 216] on div "Market Scan Vehicle Market Scan 70 % We just need a few more details to provide…" at bounding box center [750, 338] width 1155 height 589
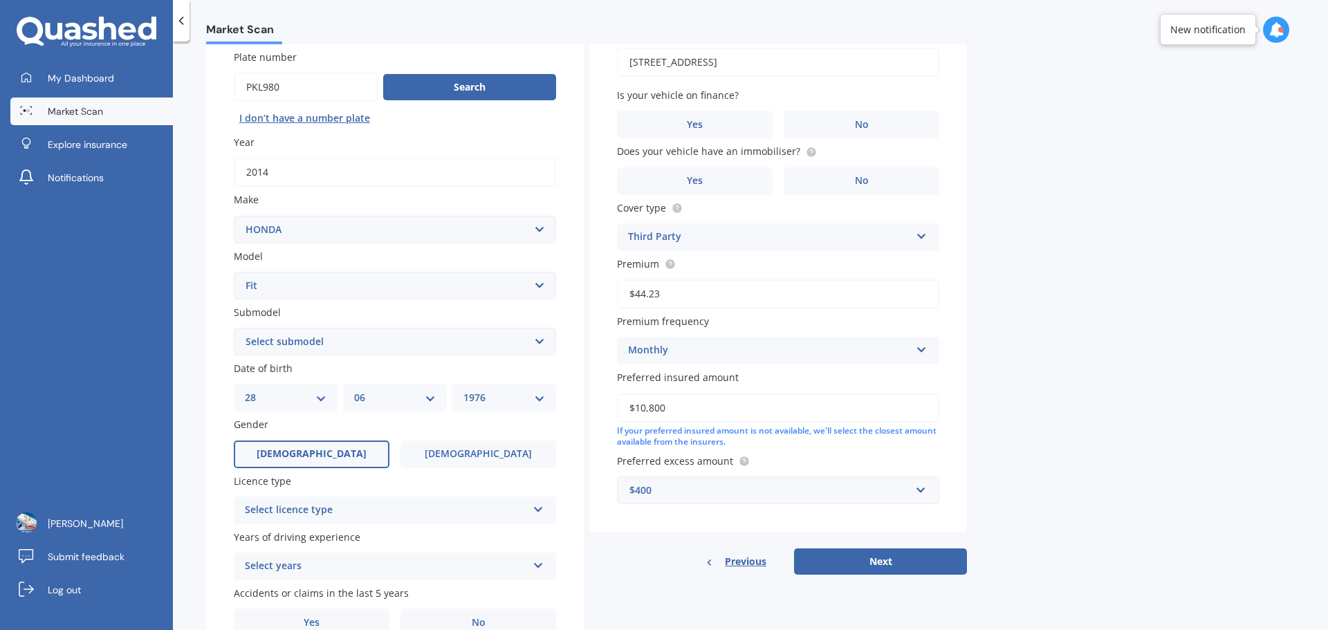
scroll to position [184, 0]
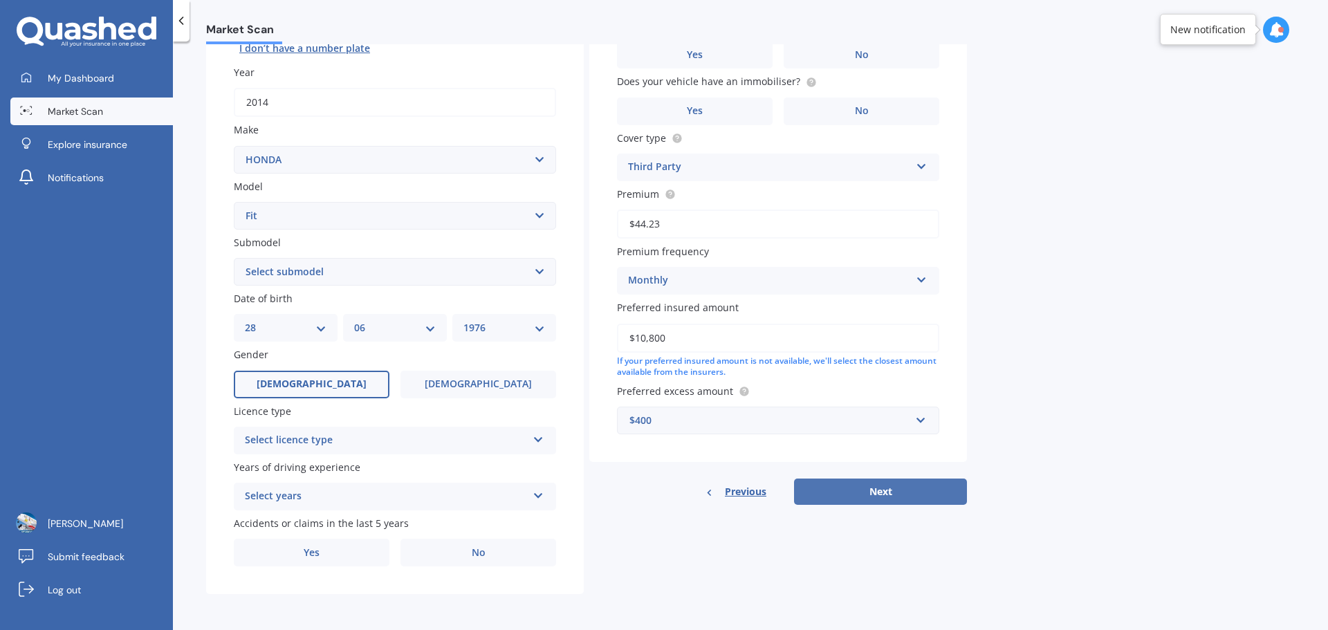
click at [901, 490] on button "Next" at bounding box center [880, 492] width 173 height 26
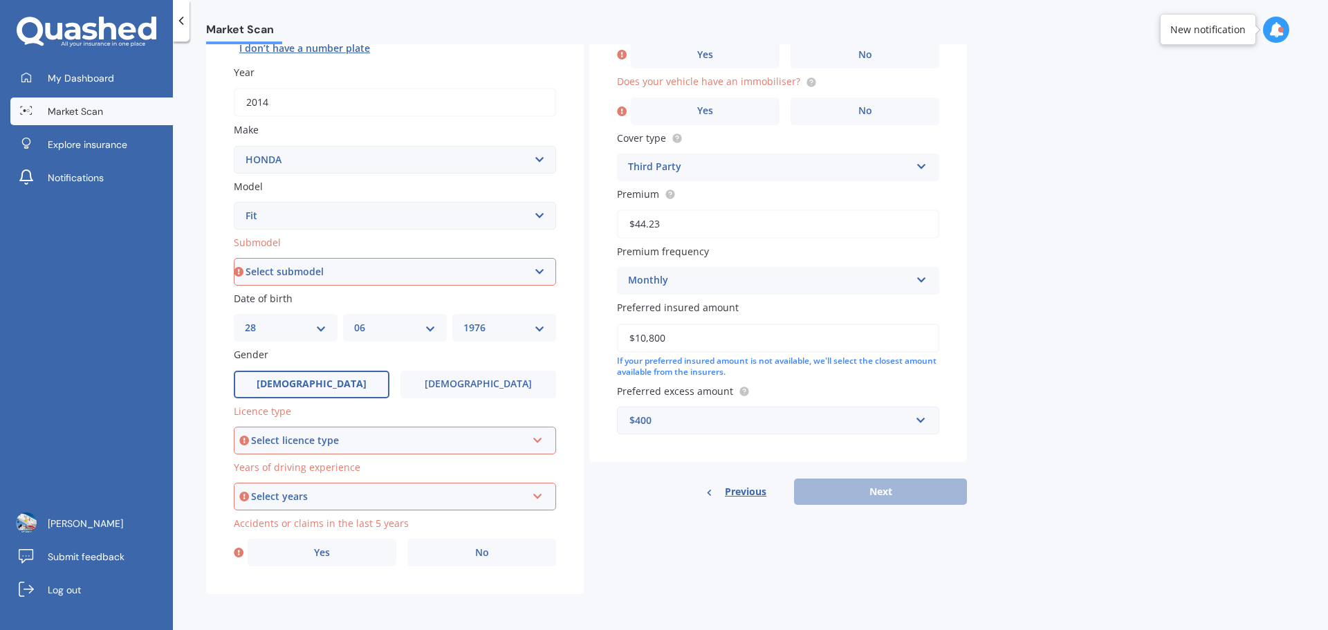
click at [330, 271] on select "Select submodel Diesel EV Hybrid Petrol" at bounding box center [395, 272] width 322 height 28
select select "HYBRID"
click at [234, 258] on select "Select submodel Diesel EV Hybrid Petrol" at bounding box center [395, 272] width 322 height 28
click at [384, 448] on div "Select licence type" at bounding box center [388, 440] width 275 height 15
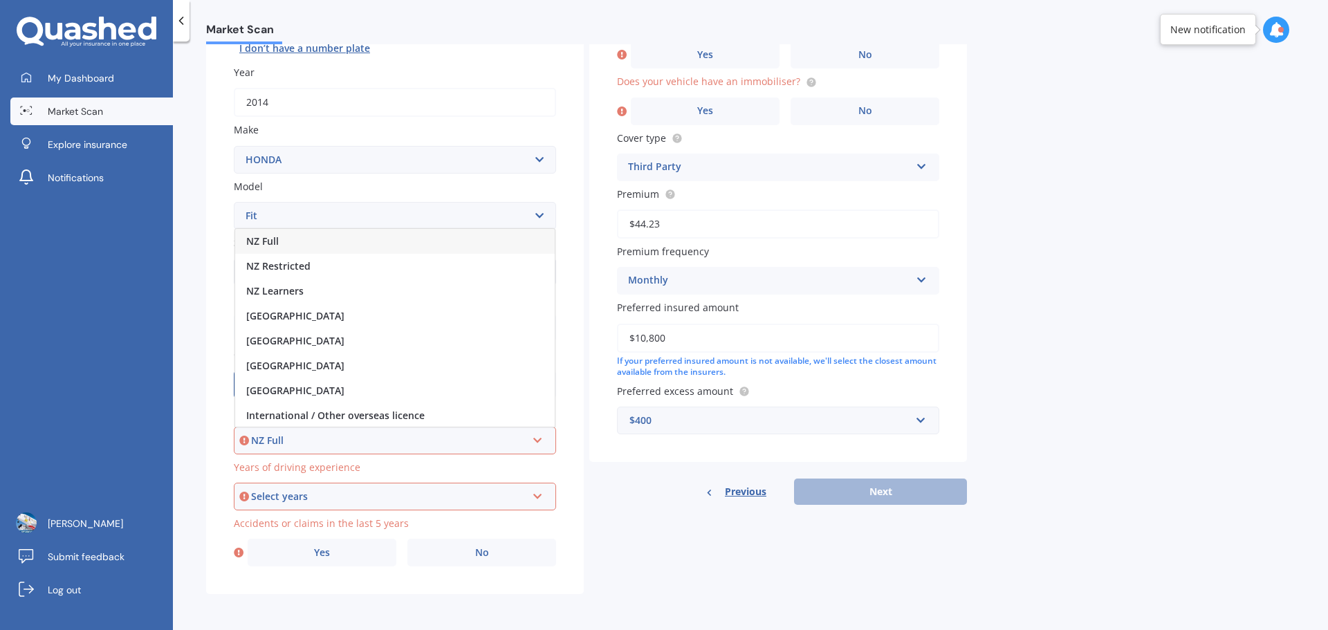
click at [351, 237] on div "NZ Full" at bounding box center [395, 241] width 320 height 25
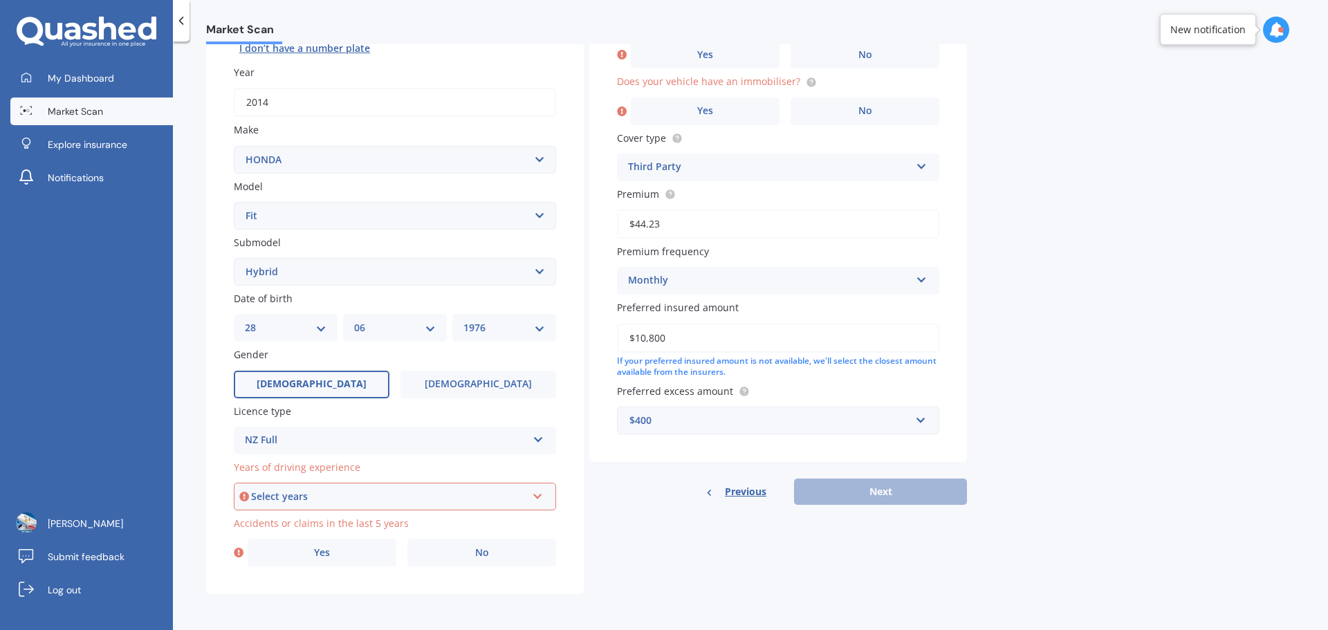
click at [359, 501] on div "Select years" at bounding box center [388, 496] width 275 height 15
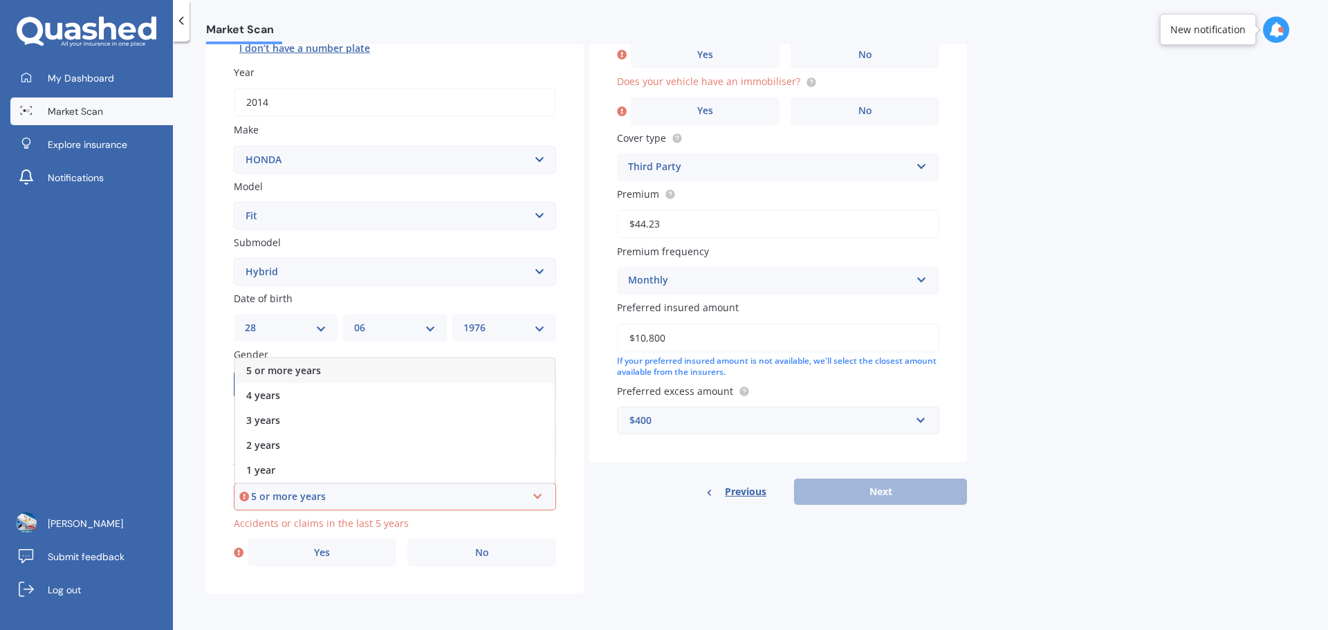
click at [330, 371] on div "5 or more years" at bounding box center [395, 370] width 320 height 25
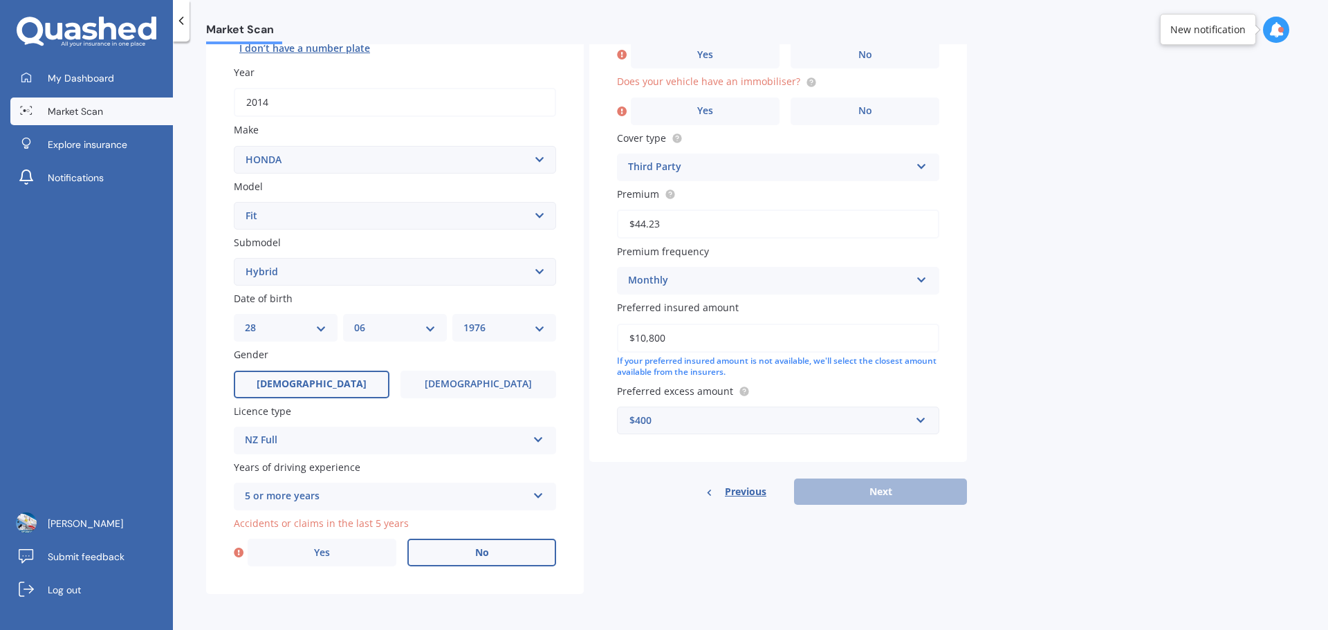
click at [476, 555] on span "No" at bounding box center [482, 553] width 14 height 12
click at [0, 0] on input "No" at bounding box center [0, 0] width 0 height 0
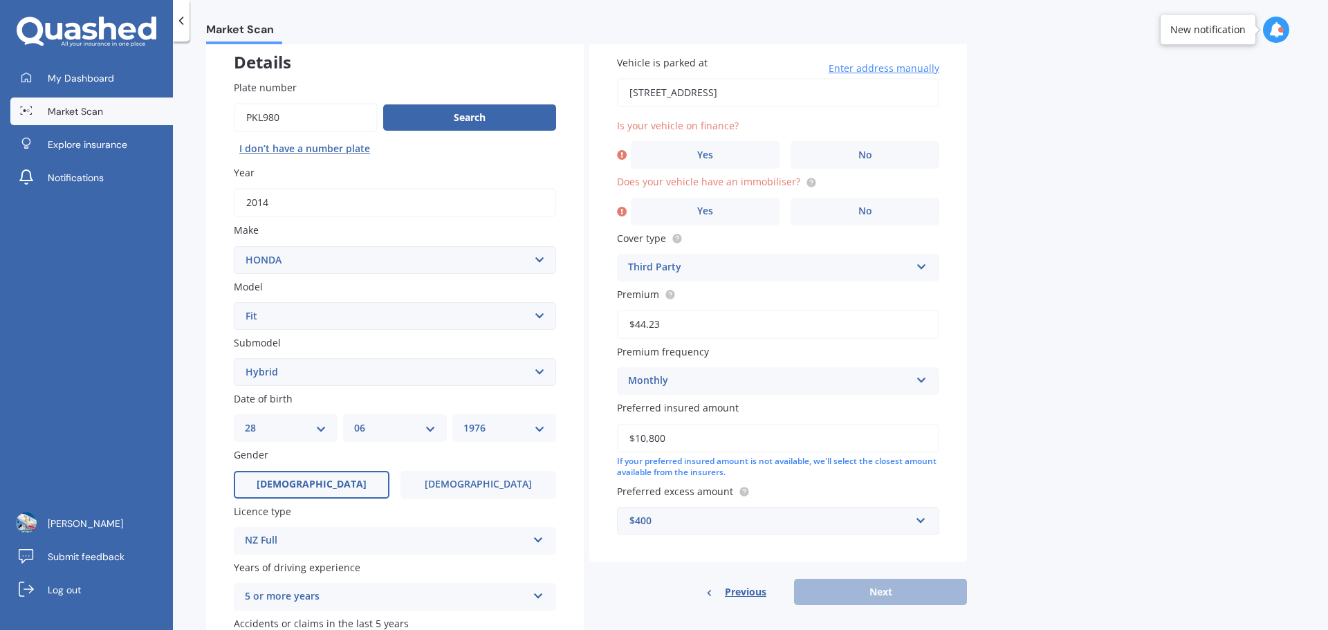
scroll to position [19, 0]
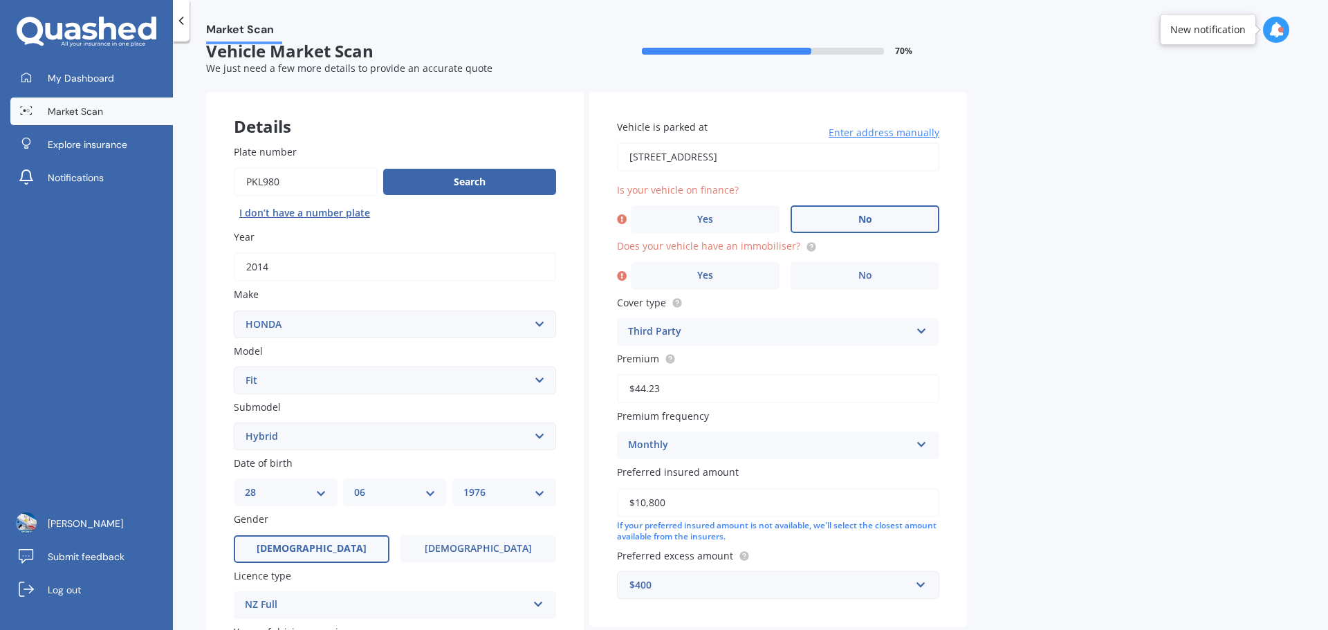
click at [861, 225] on span "No" at bounding box center [865, 220] width 14 height 12
click at [0, 0] on input "No" at bounding box center [0, 0] width 0 height 0
click at [863, 274] on span "No" at bounding box center [865, 276] width 14 height 12
click at [0, 0] on input "No" at bounding box center [0, 0] width 0 height 0
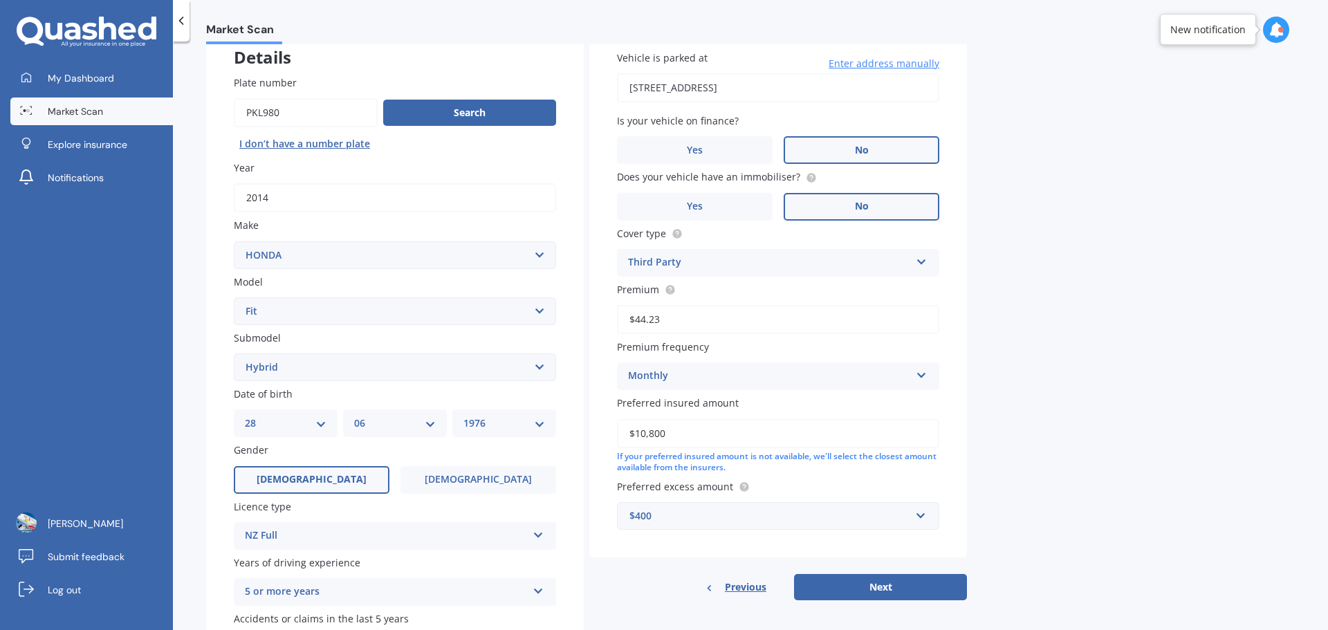
scroll to position [184, 0]
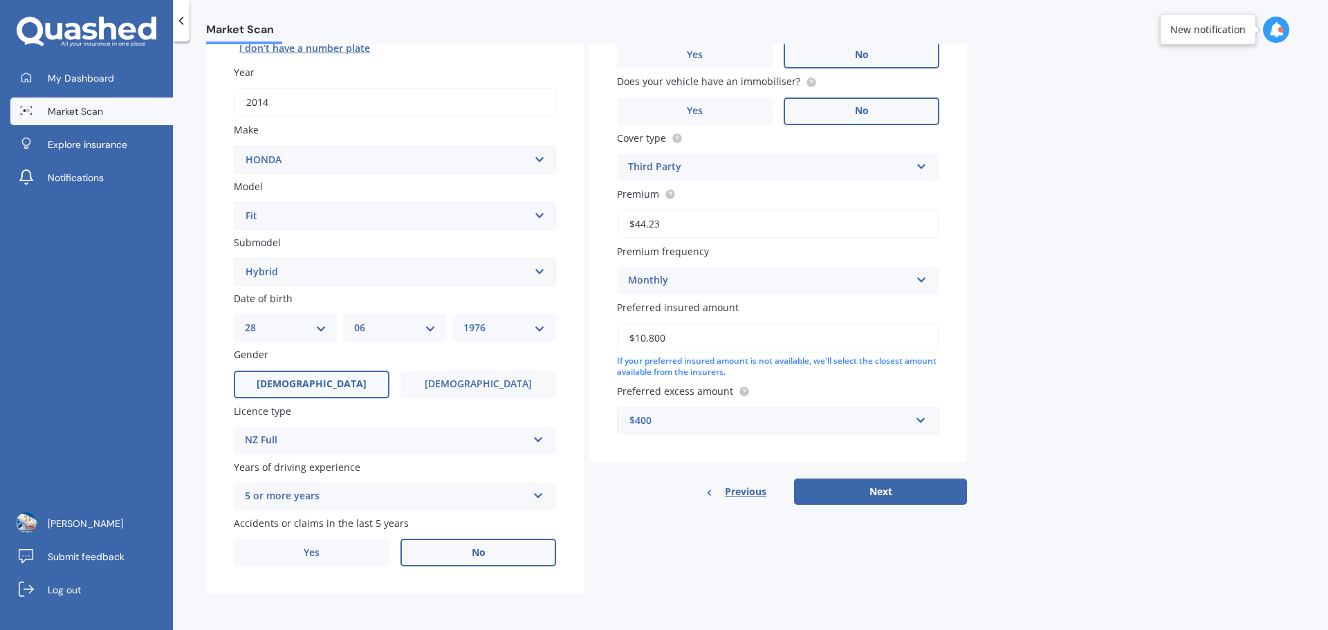
click at [681, 346] on input "$10,800" at bounding box center [778, 338] width 322 height 29
type input "$10,500"
click at [1072, 396] on div "Market Scan Vehicle Market Scan 70 % We just need a few more details to provide…" at bounding box center [750, 338] width 1155 height 589
click at [912, 496] on button "Next" at bounding box center [880, 492] width 173 height 26
select select "28"
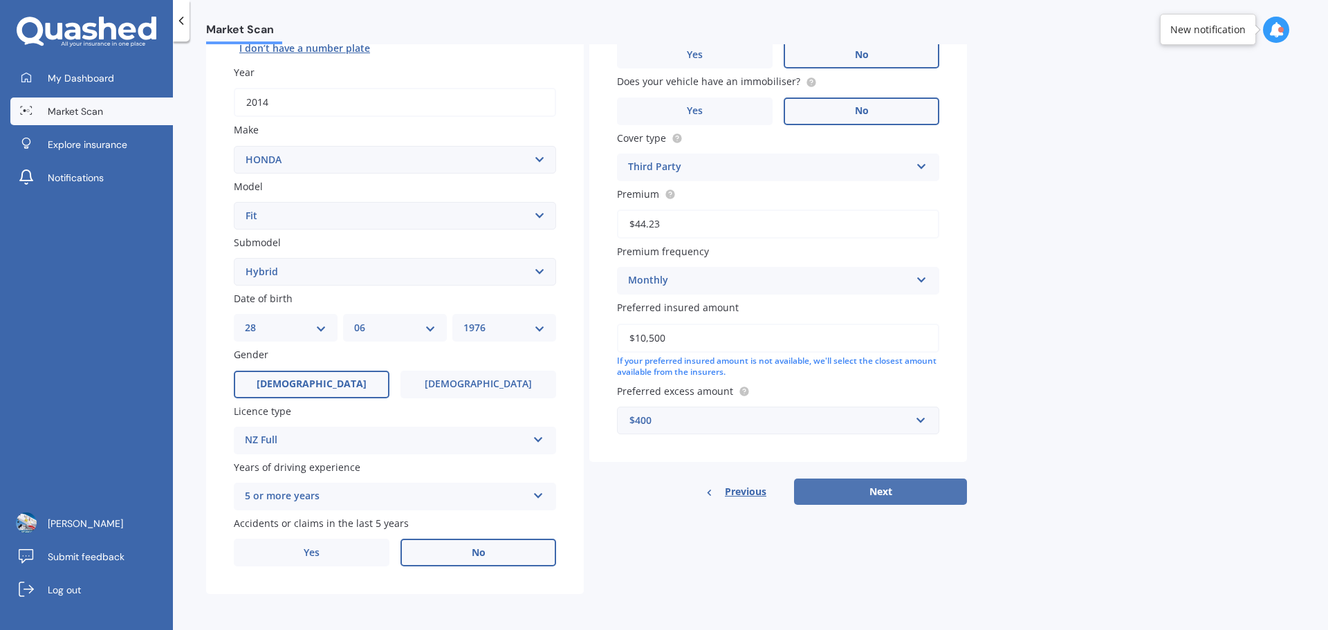
select select "06"
select select "1976"
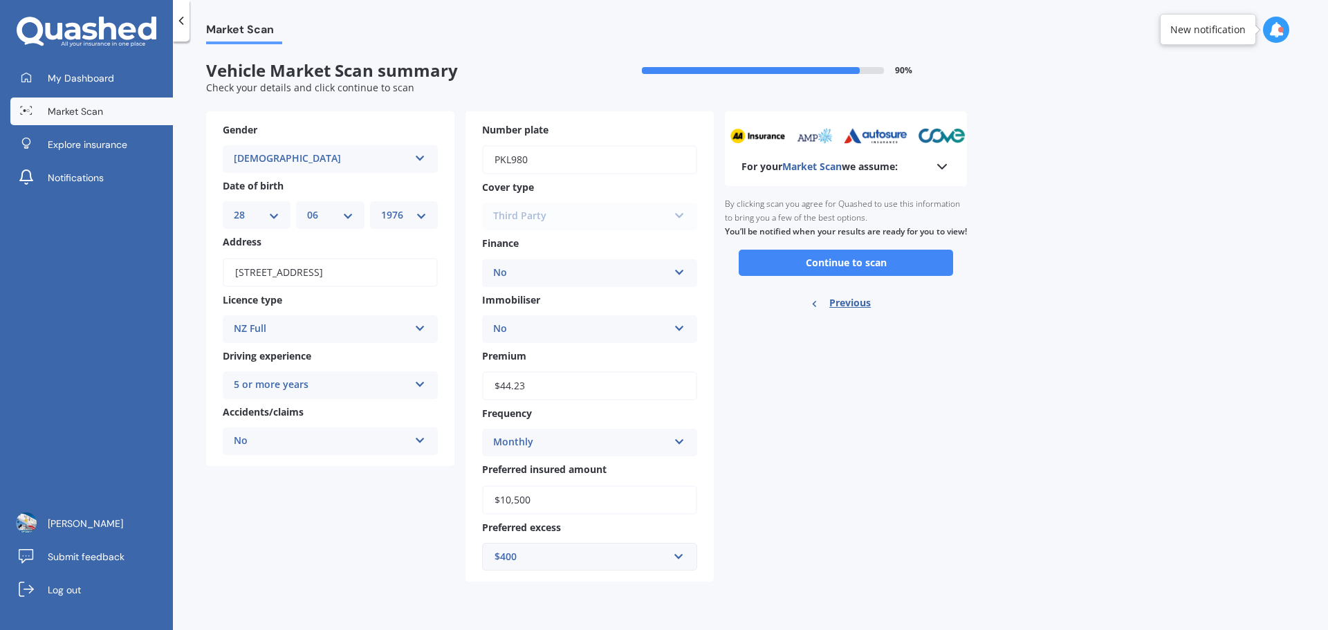
scroll to position [0, 0]
click at [887, 276] on button "Continue to scan" at bounding box center [846, 263] width 214 height 26
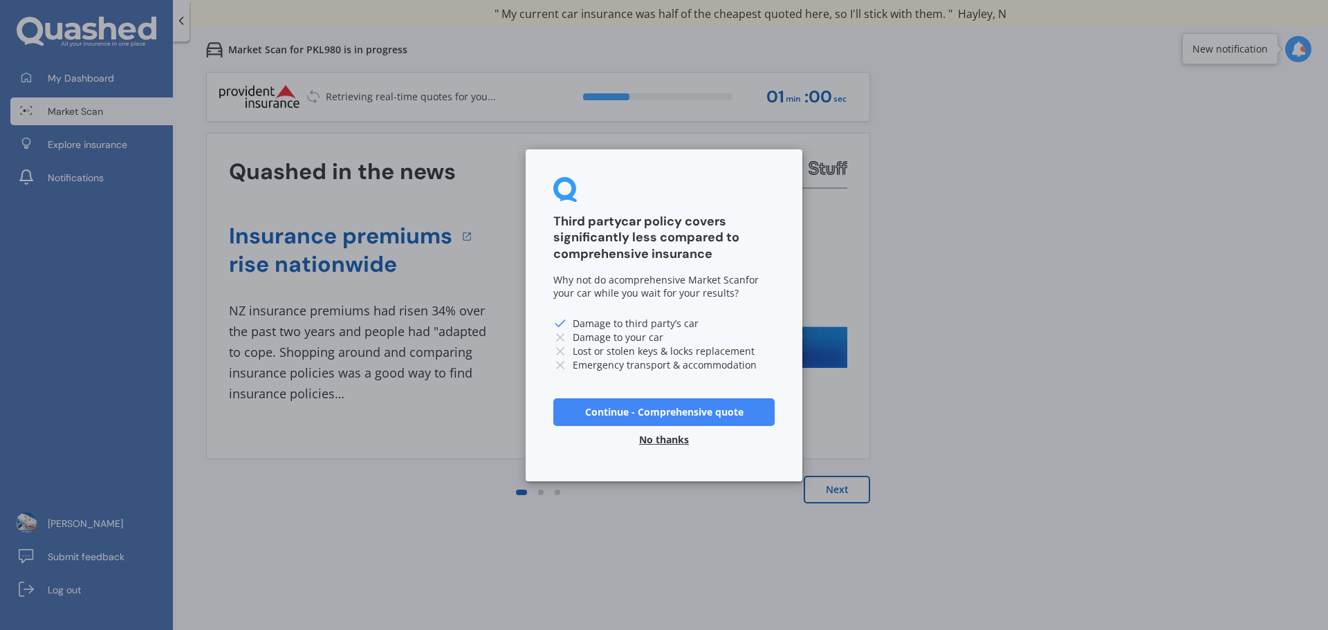
click at [665, 441] on button "No thanks" at bounding box center [664, 439] width 66 height 28
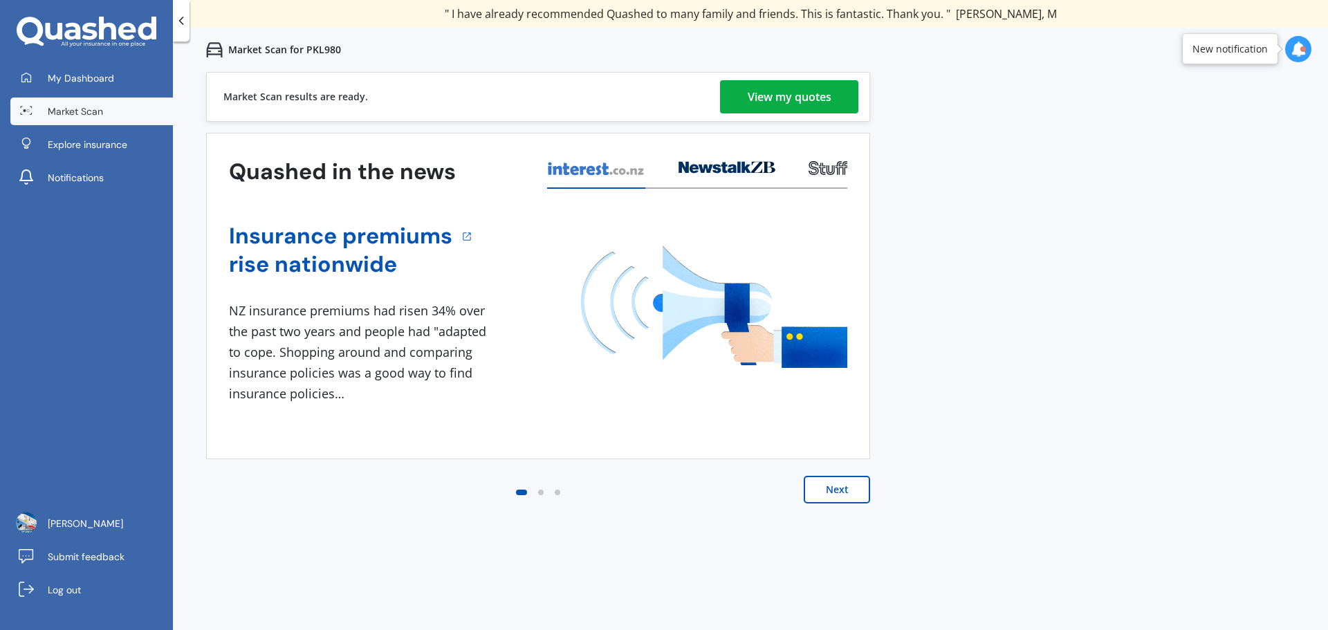
click at [855, 492] on button "Next" at bounding box center [837, 490] width 66 height 28
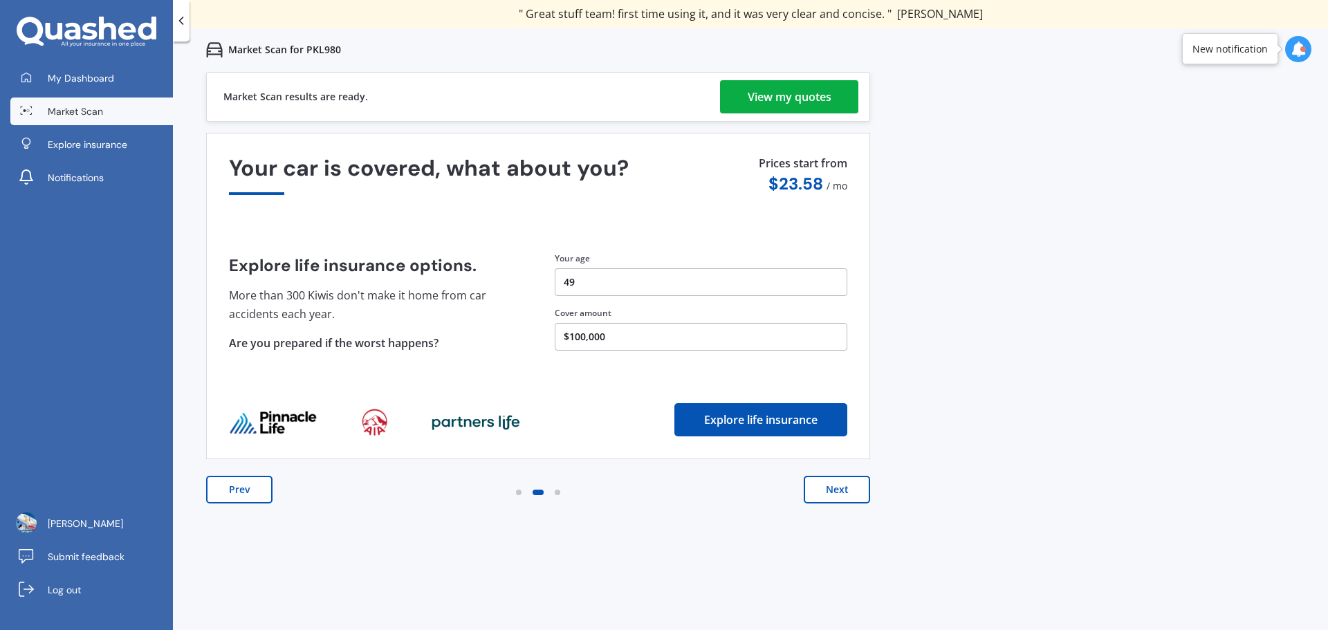
click at [794, 94] on div "View my quotes" at bounding box center [790, 96] width 84 height 33
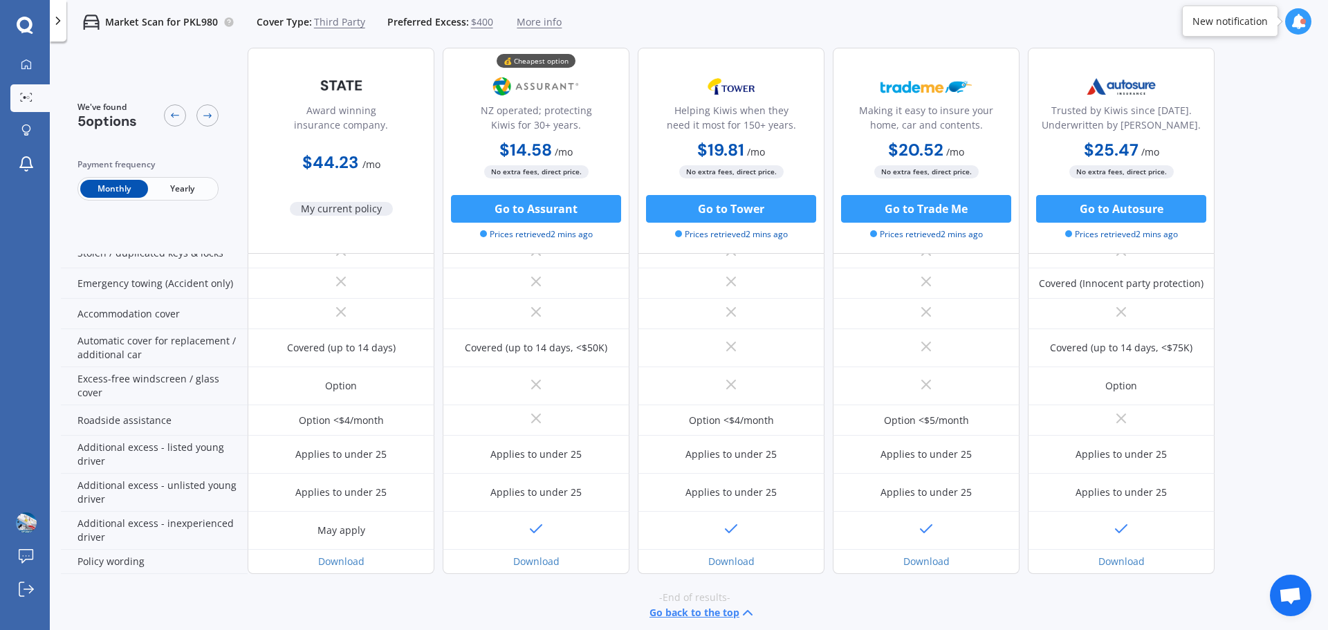
scroll to position [273, 0]
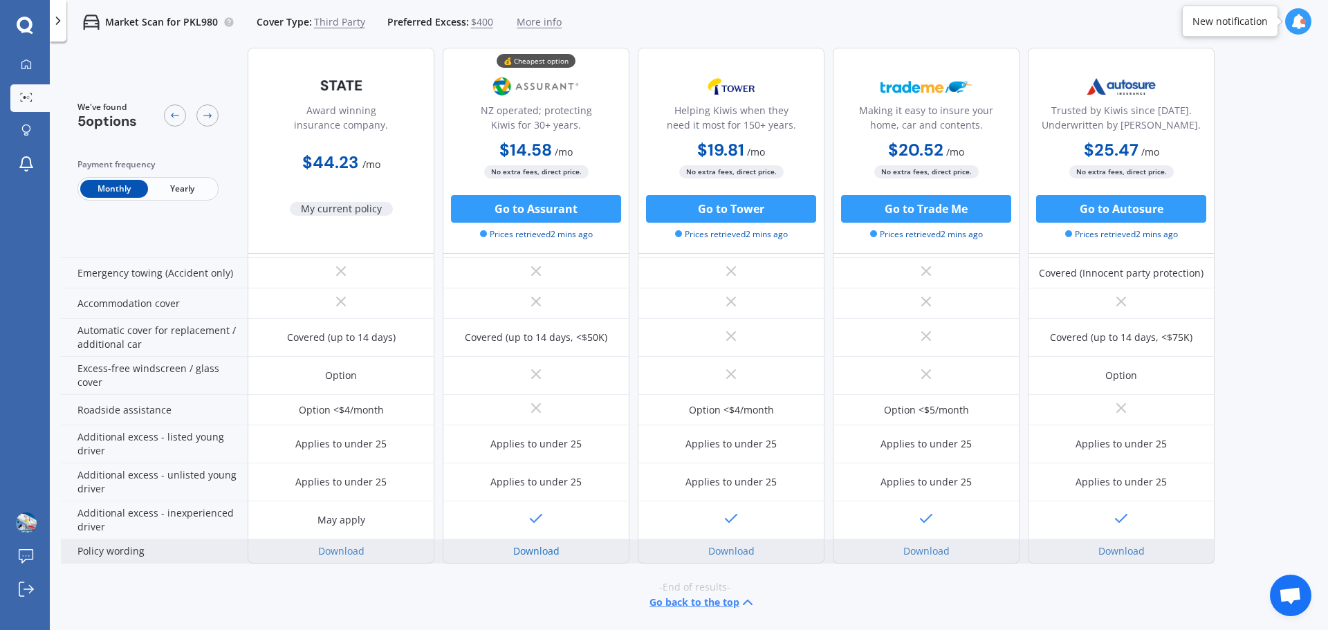
click at [538, 549] on link "Download" at bounding box center [536, 550] width 46 height 13
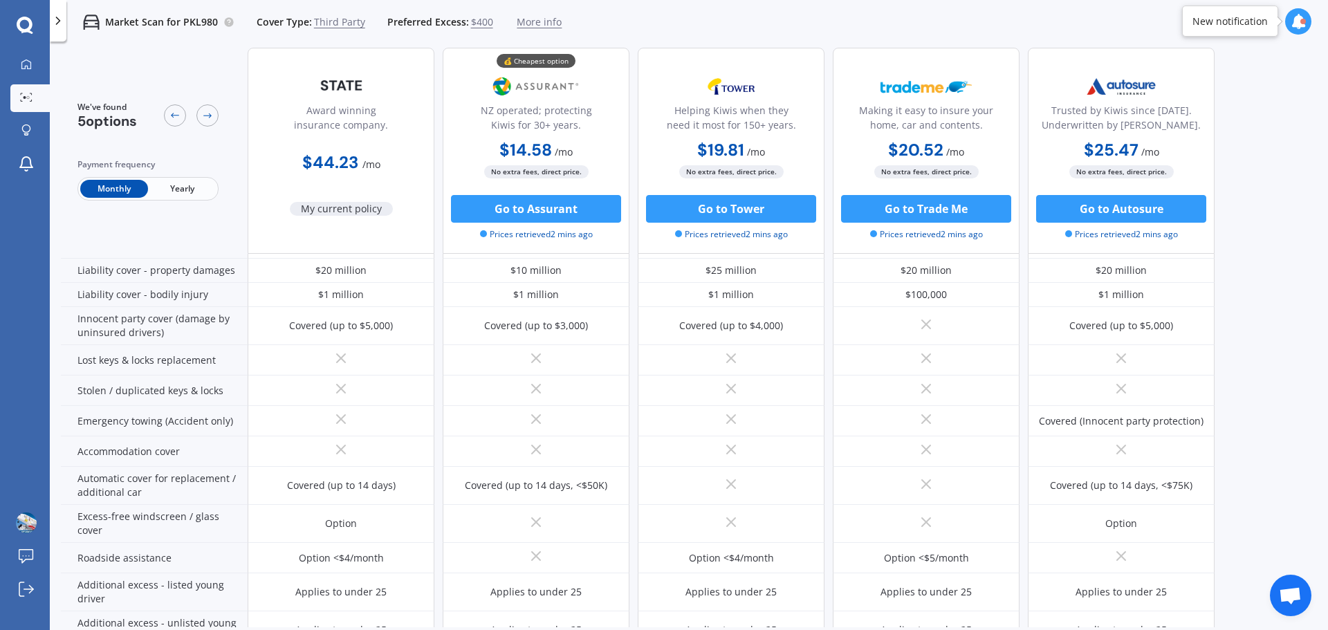
scroll to position [0, 0]
